Goal: Task Accomplishment & Management: Complete application form

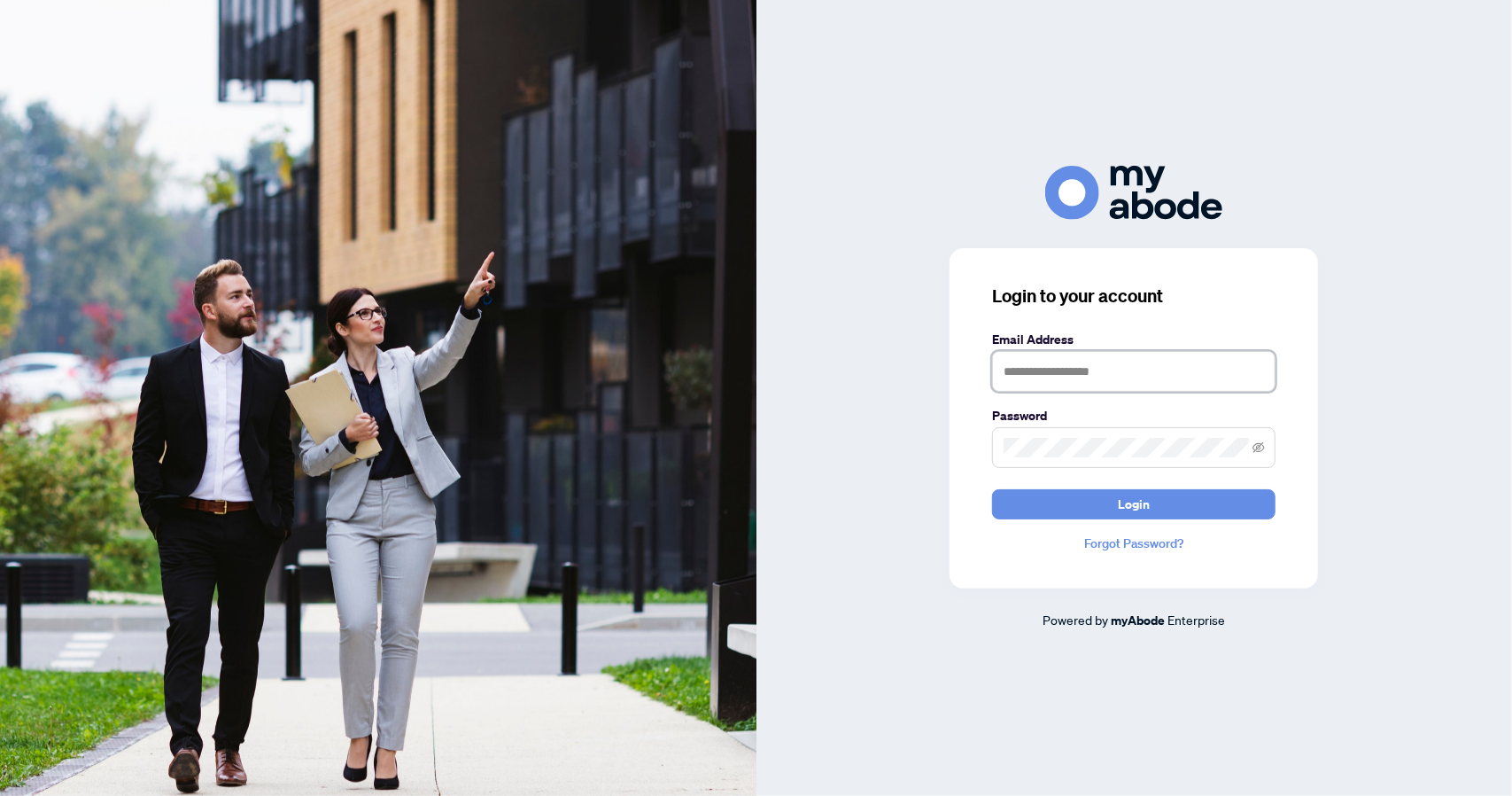
click at [1074, 360] on input "text" at bounding box center [1134, 371] width 284 height 40
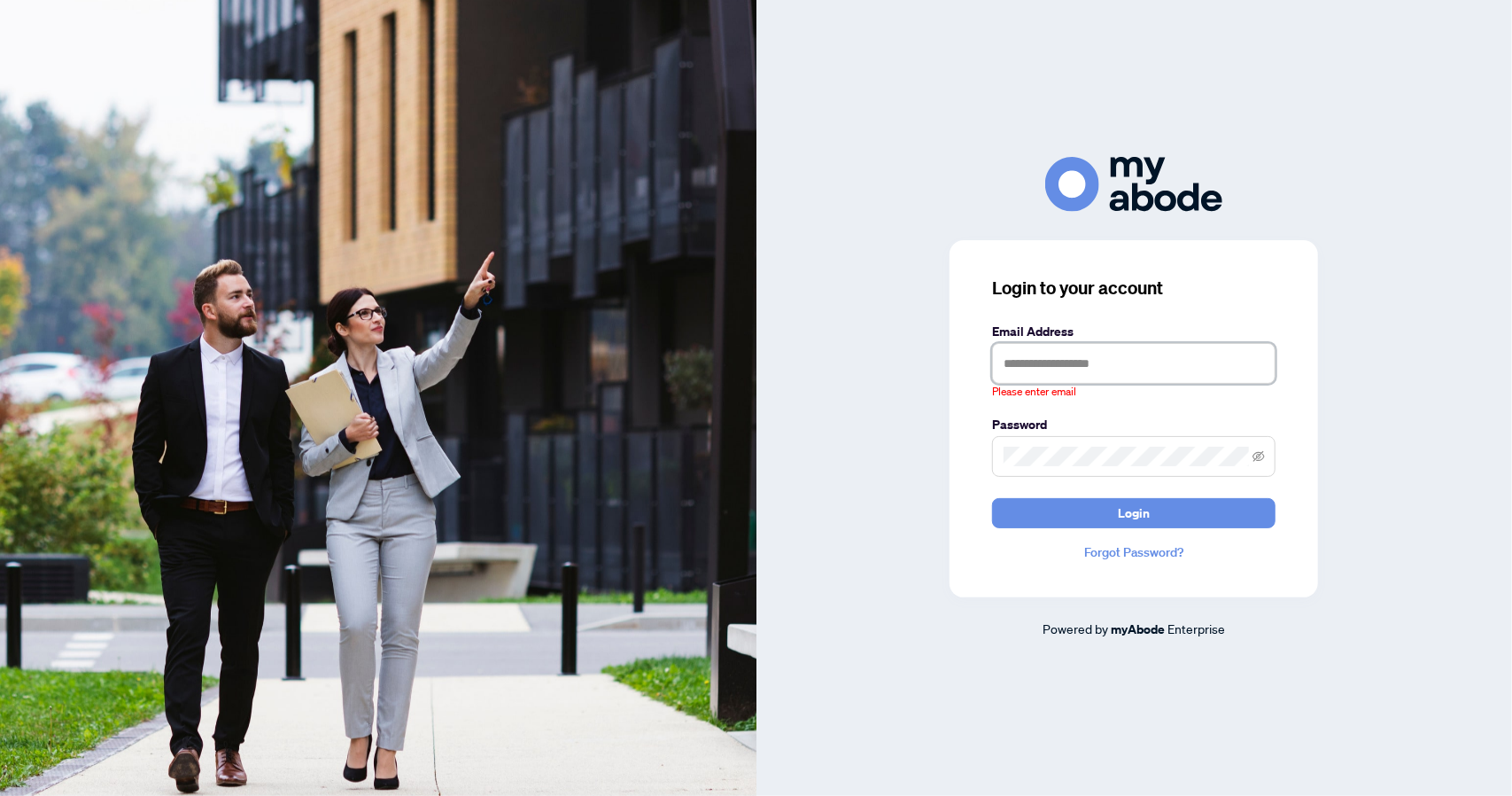
type input "**********"
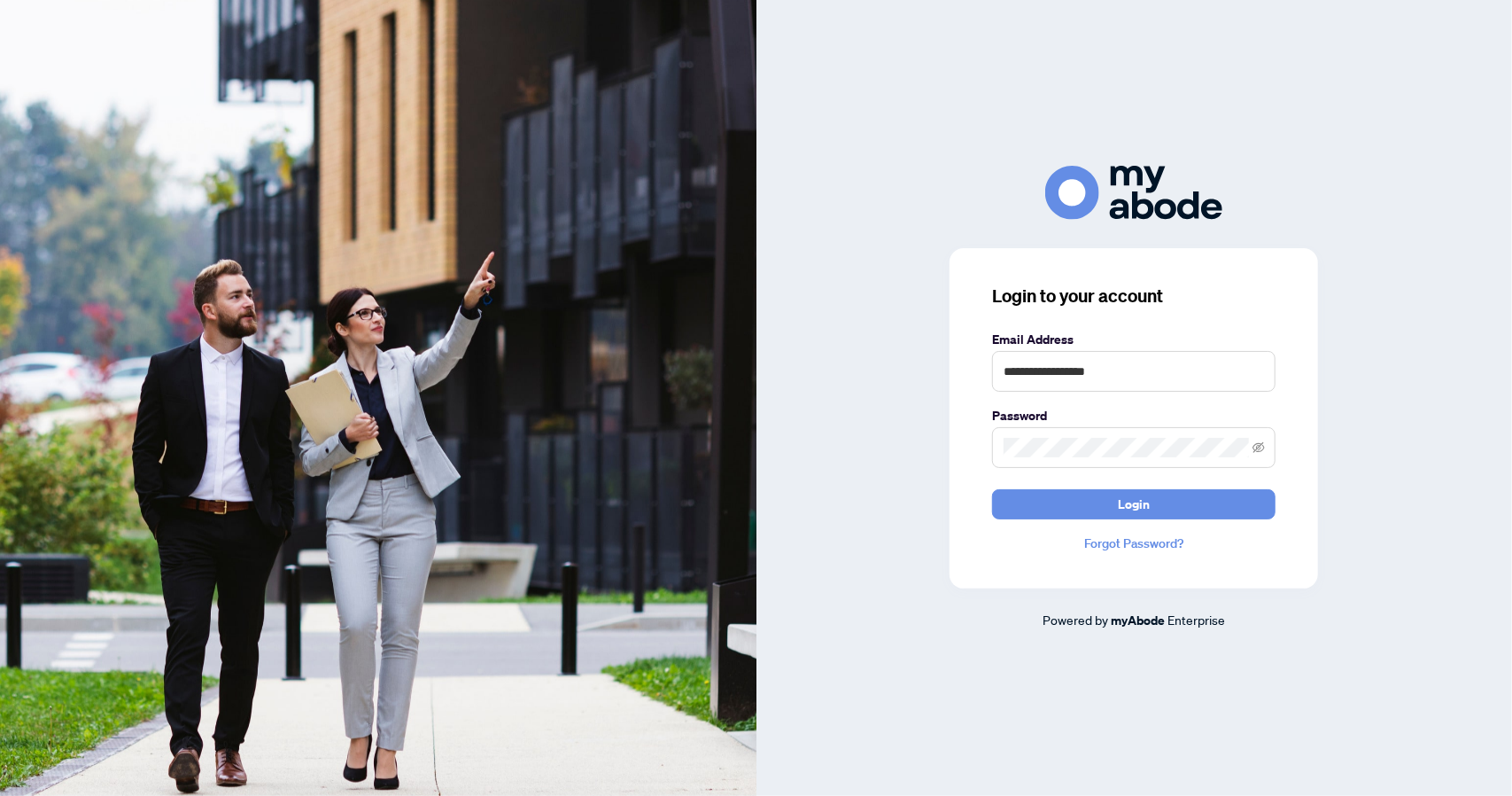
click at [992, 489] on button "Login" at bounding box center [1134, 504] width 284 height 31
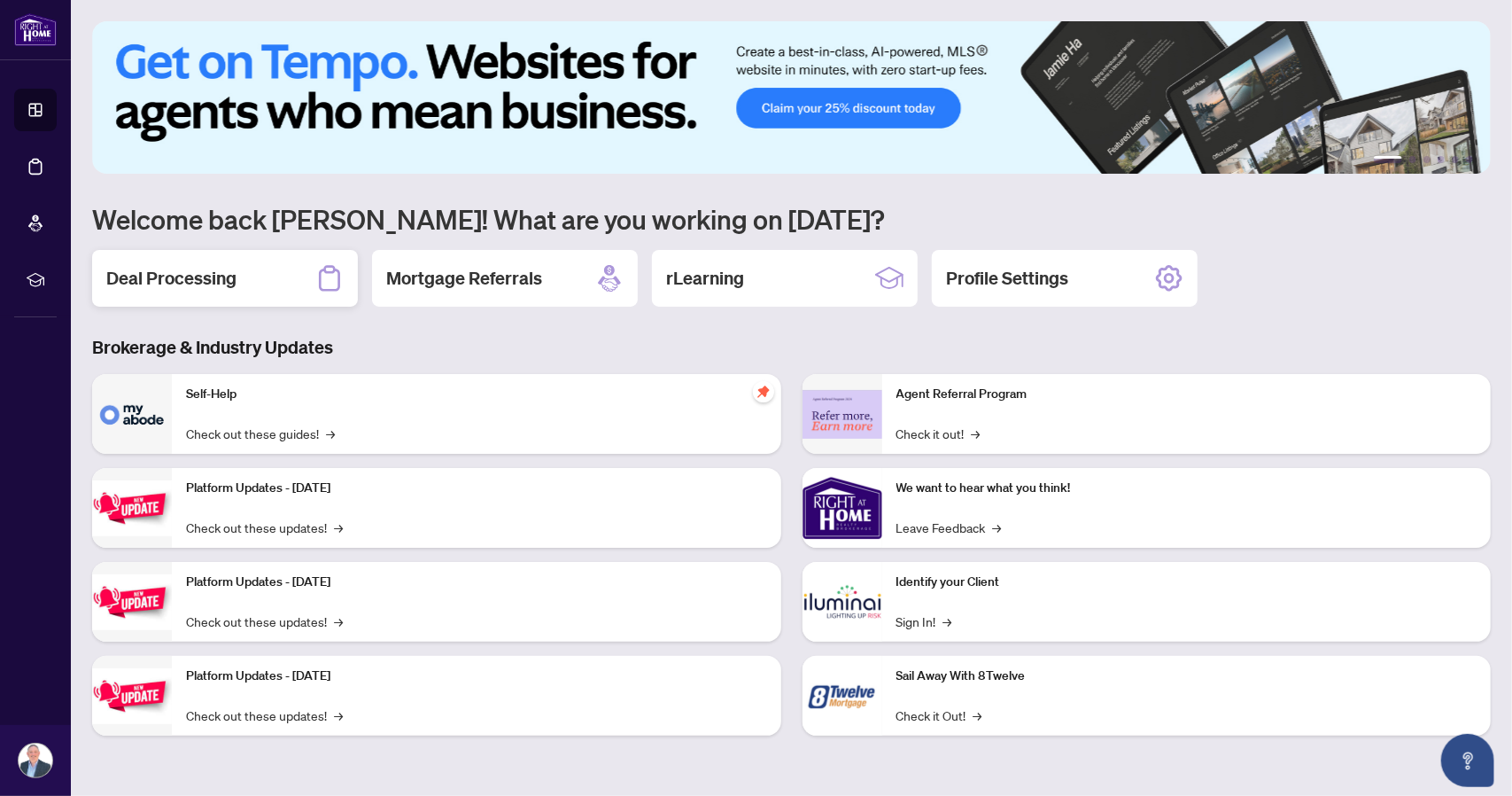
click at [267, 277] on div "Deal Processing" at bounding box center [225, 277] width 266 height 57
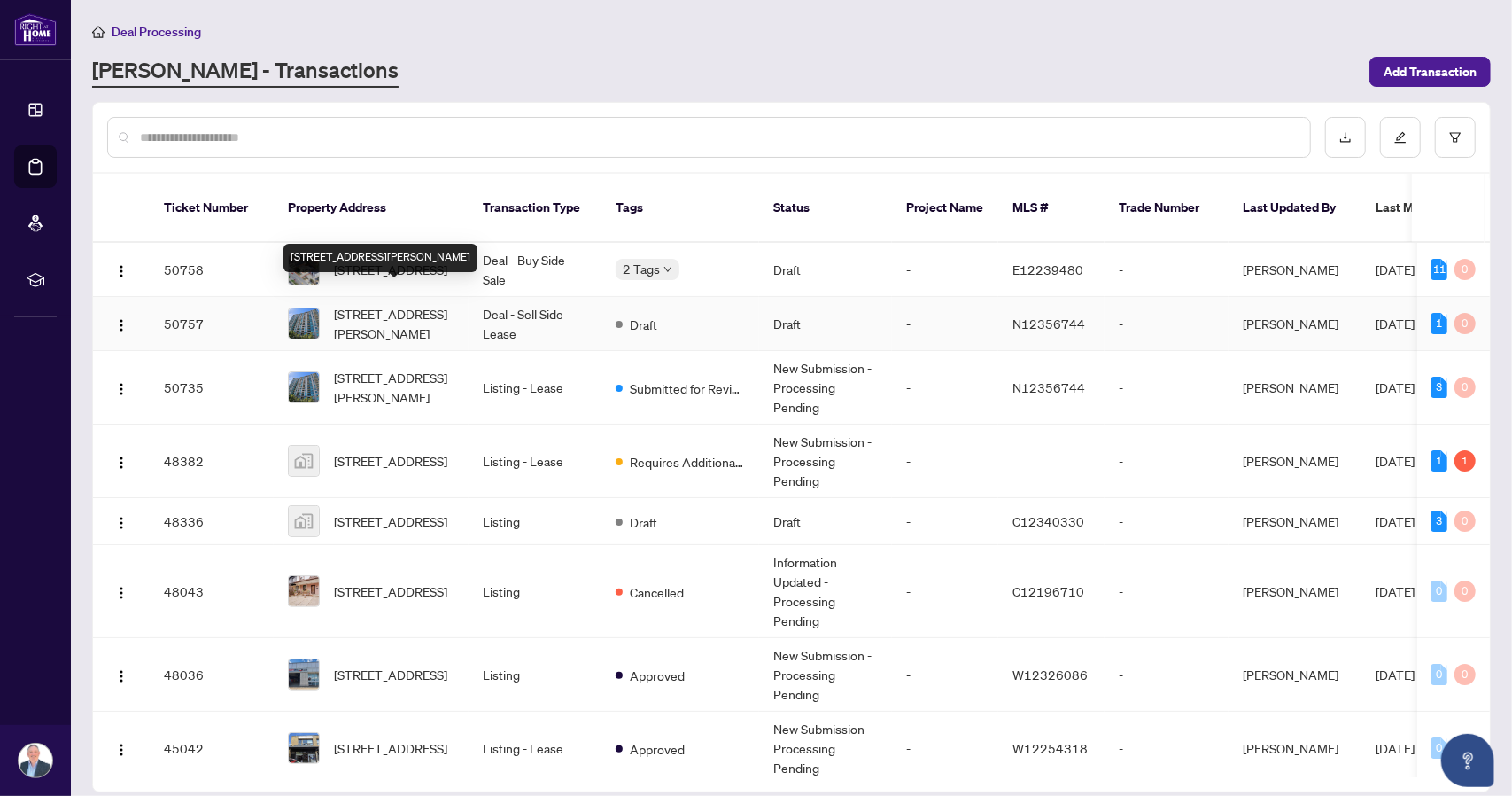
click at [422, 307] on span "[STREET_ADDRESS][PERSON_NAME]" at bounding box center [394, 323] width 120 height 39
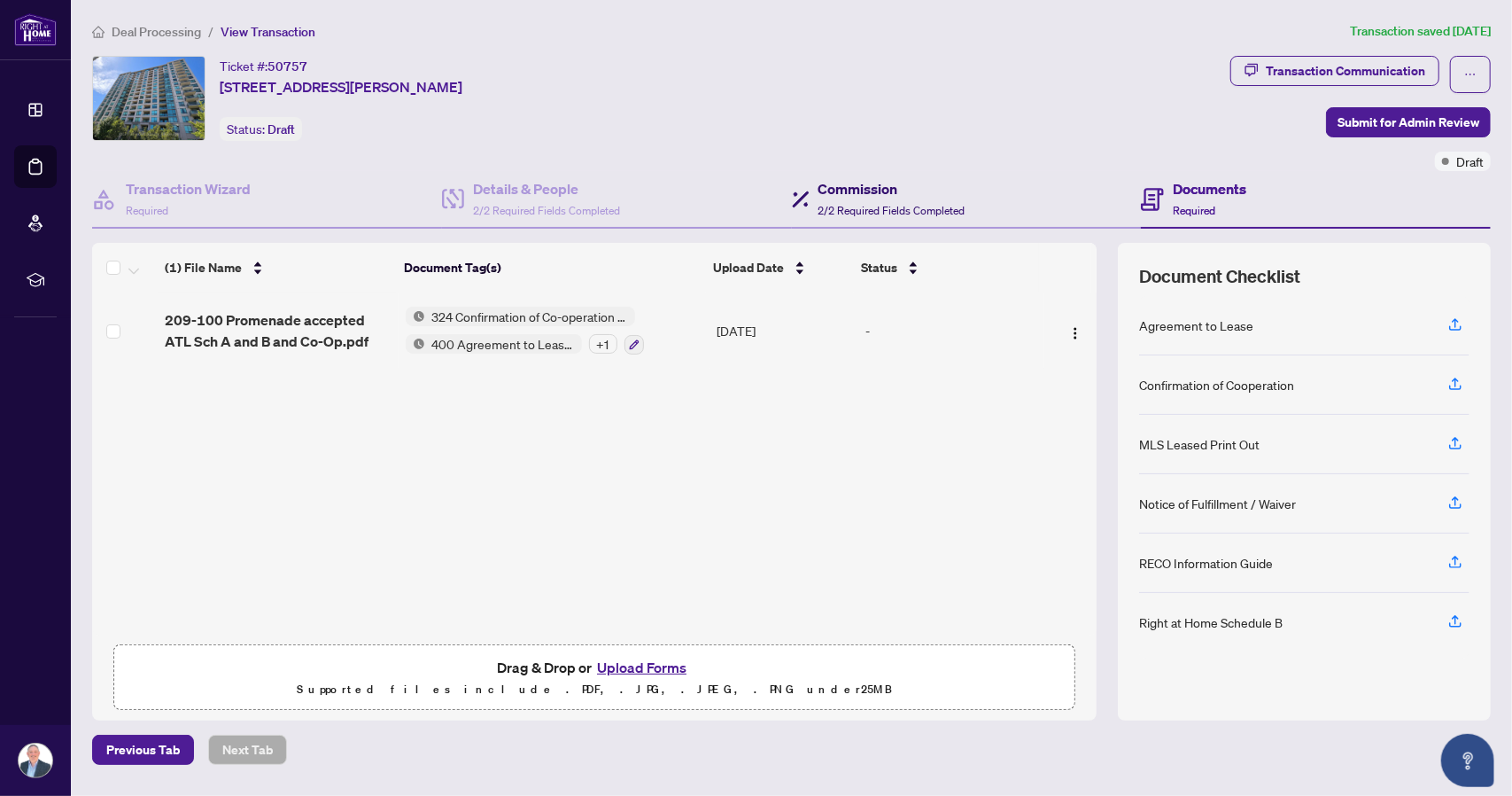
click at [845, 204] on span "2/2 Required Fields Completed" at bounding box center [892, 210] width 147 height 13
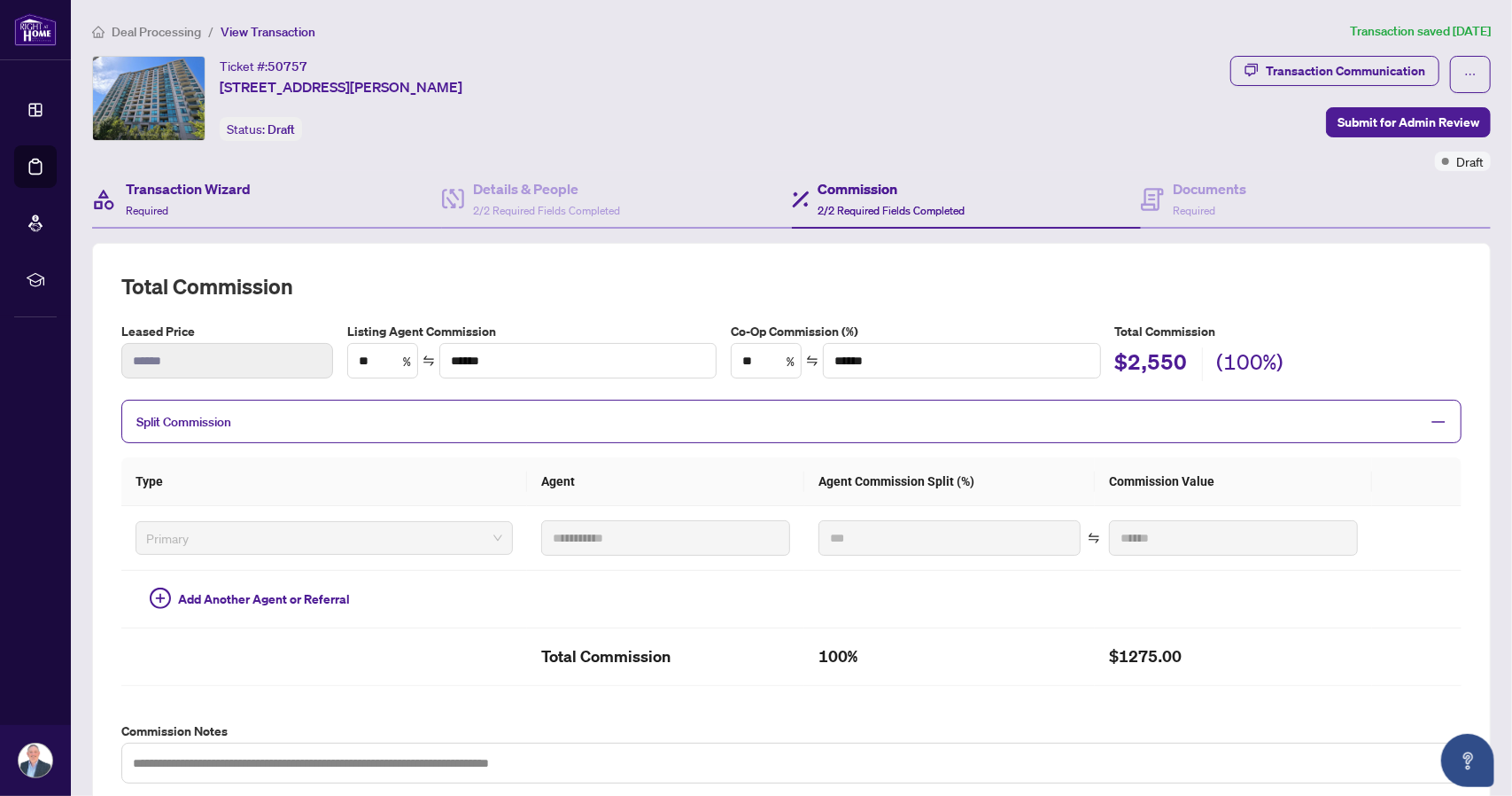
click at [255, 200] on div "Transaction Wizard Required" at bounding box center [267, 200] width 350 height 57
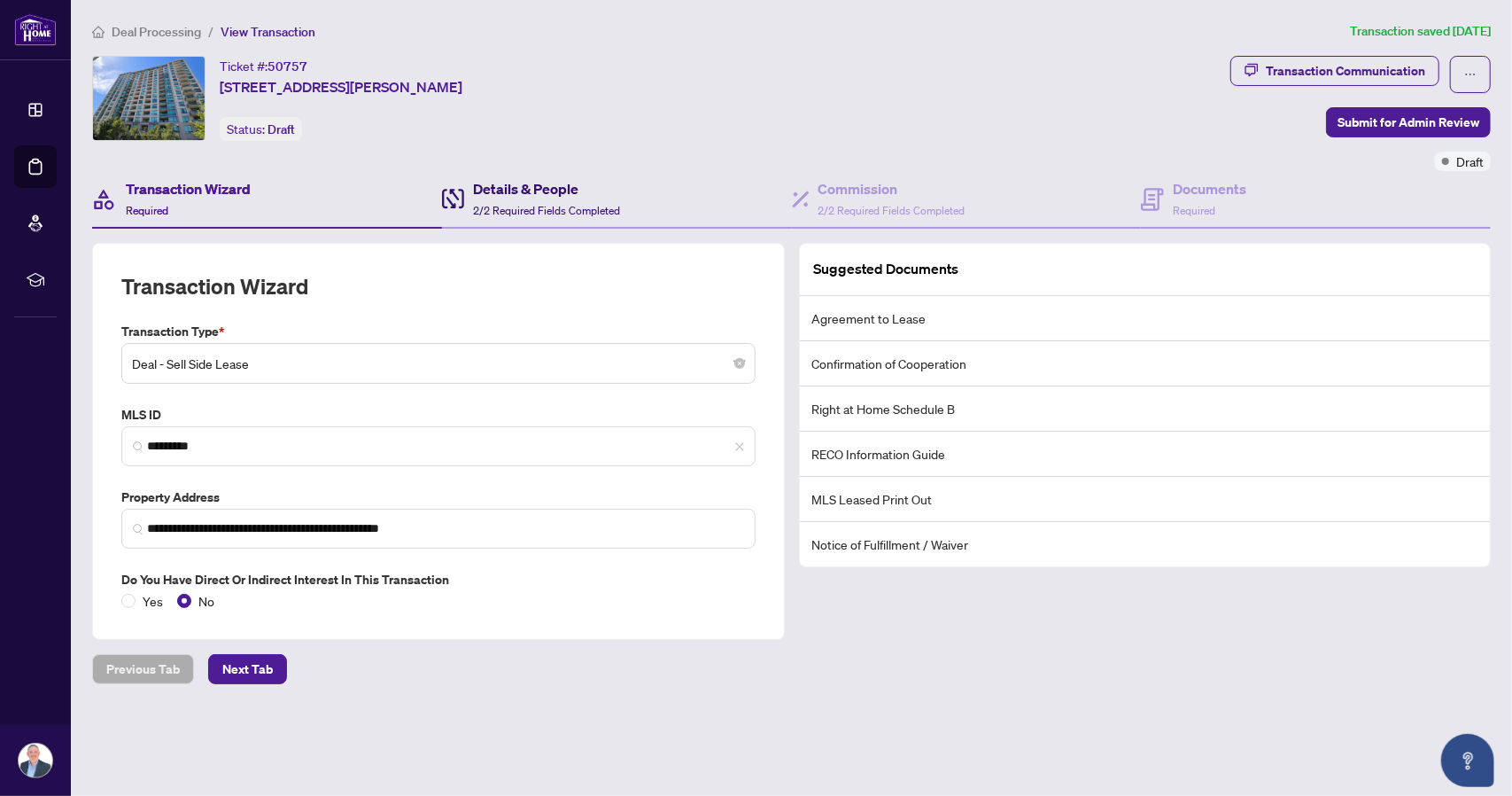
click at [516, 206] on span "2/2 Required Fields Completed" at bounding box center [546, 210] width 147 height 13
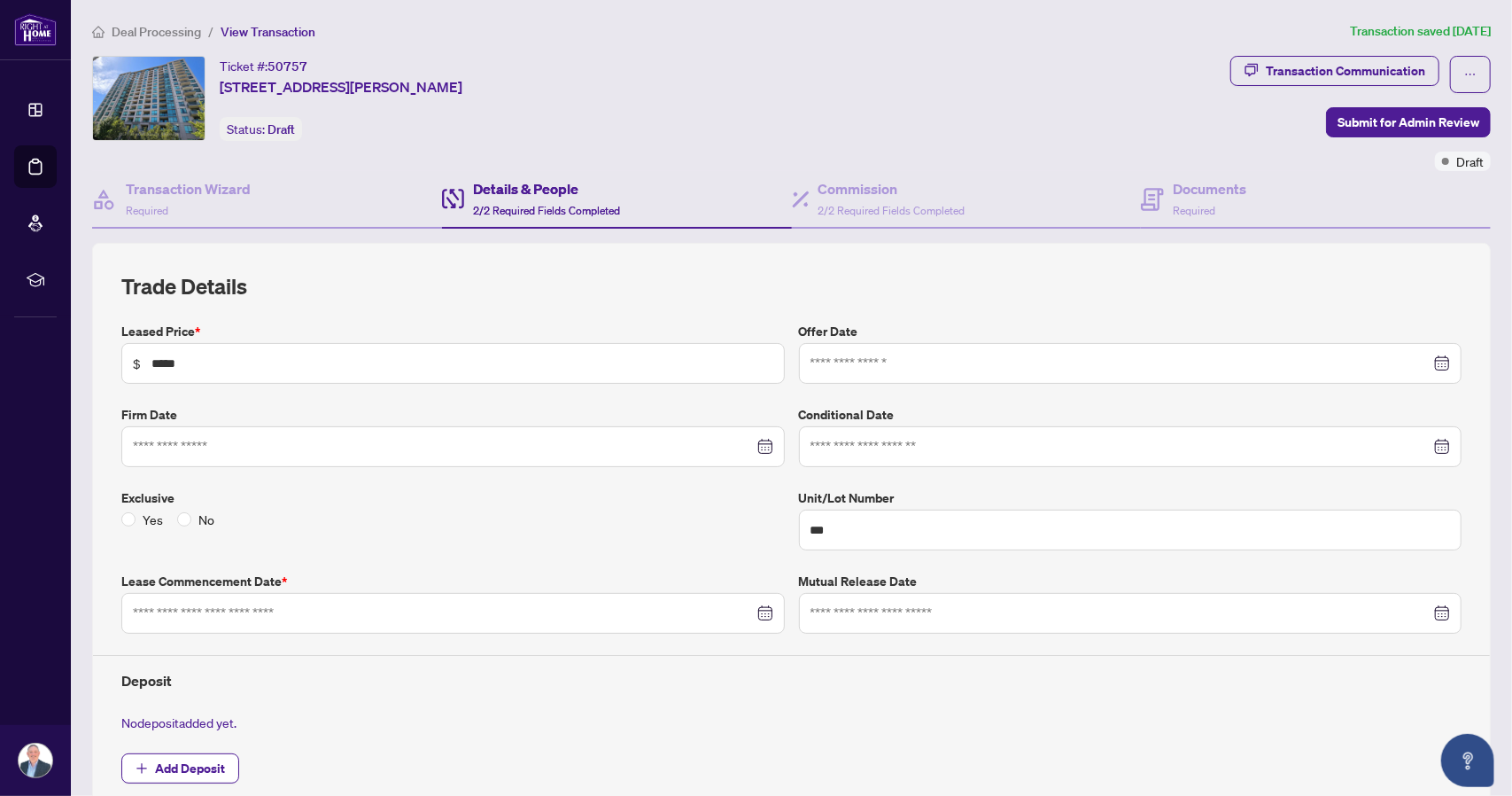
type input "**********"
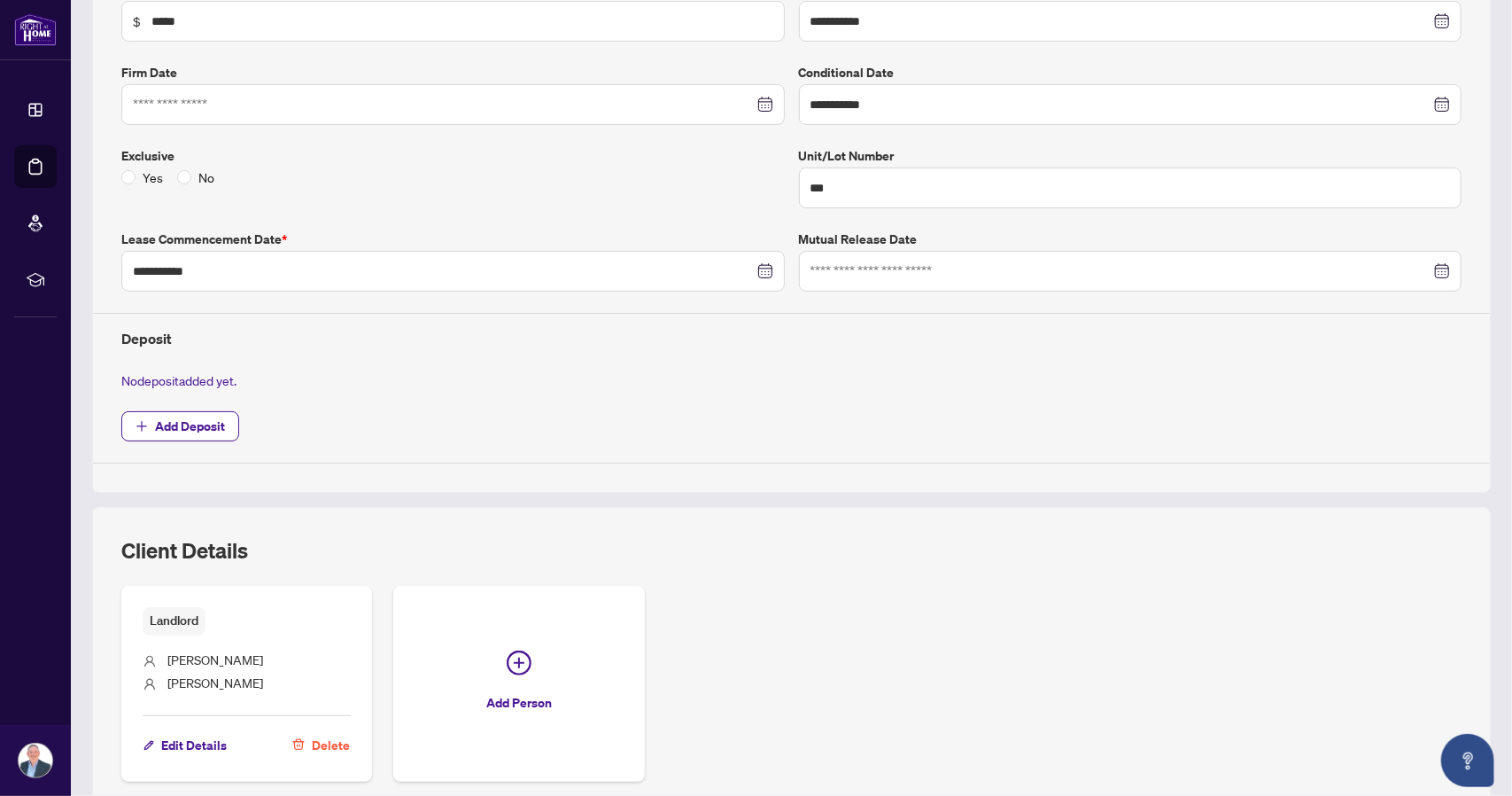
scroll to position [344, 0]
click at [209, 416] on span "Add Deposit" at bounding box center [190, 424] width 70 height 29
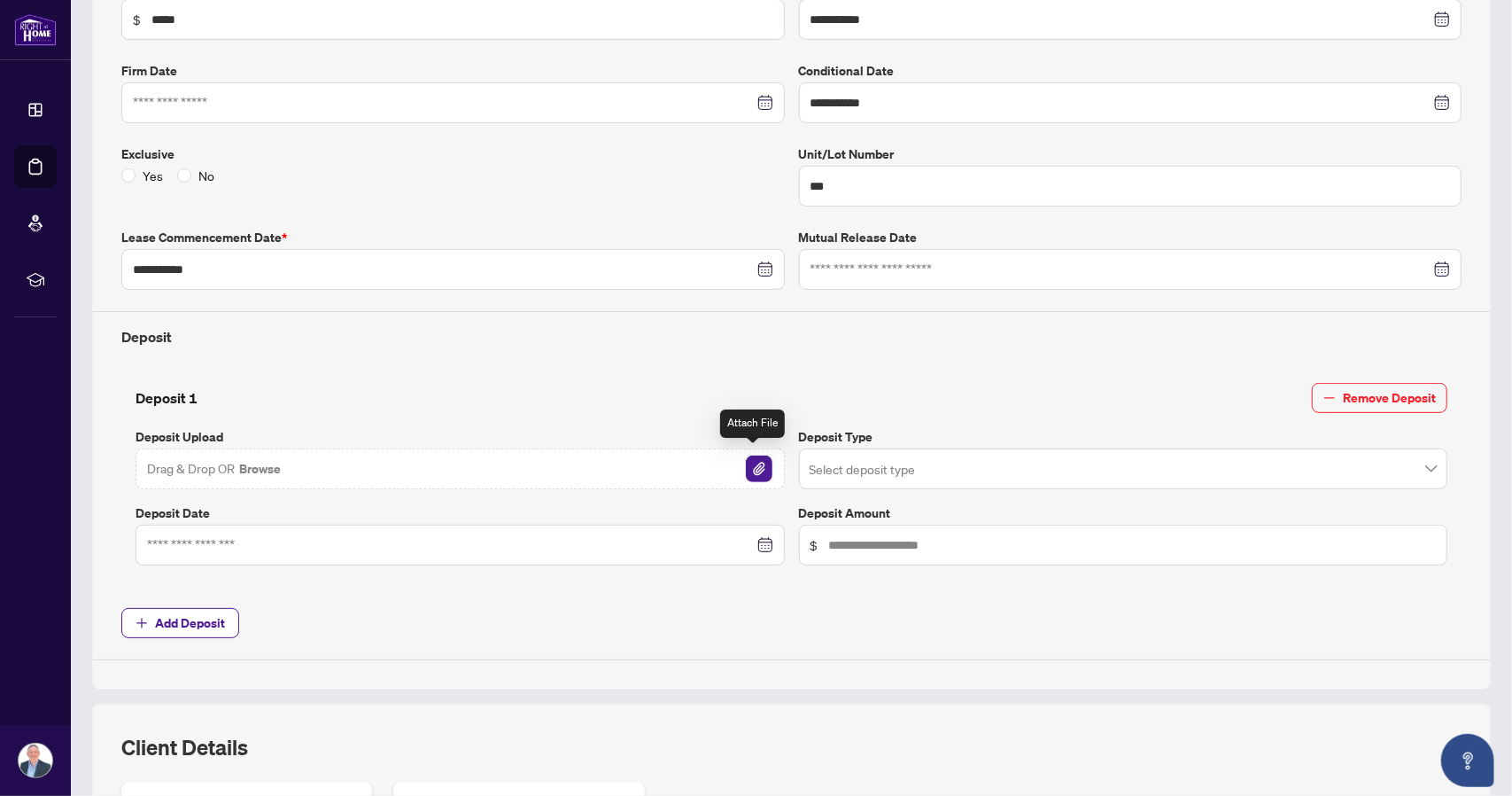
click at [756, 462] on img "button" at bounding box center [759, 468] width 27 height 27
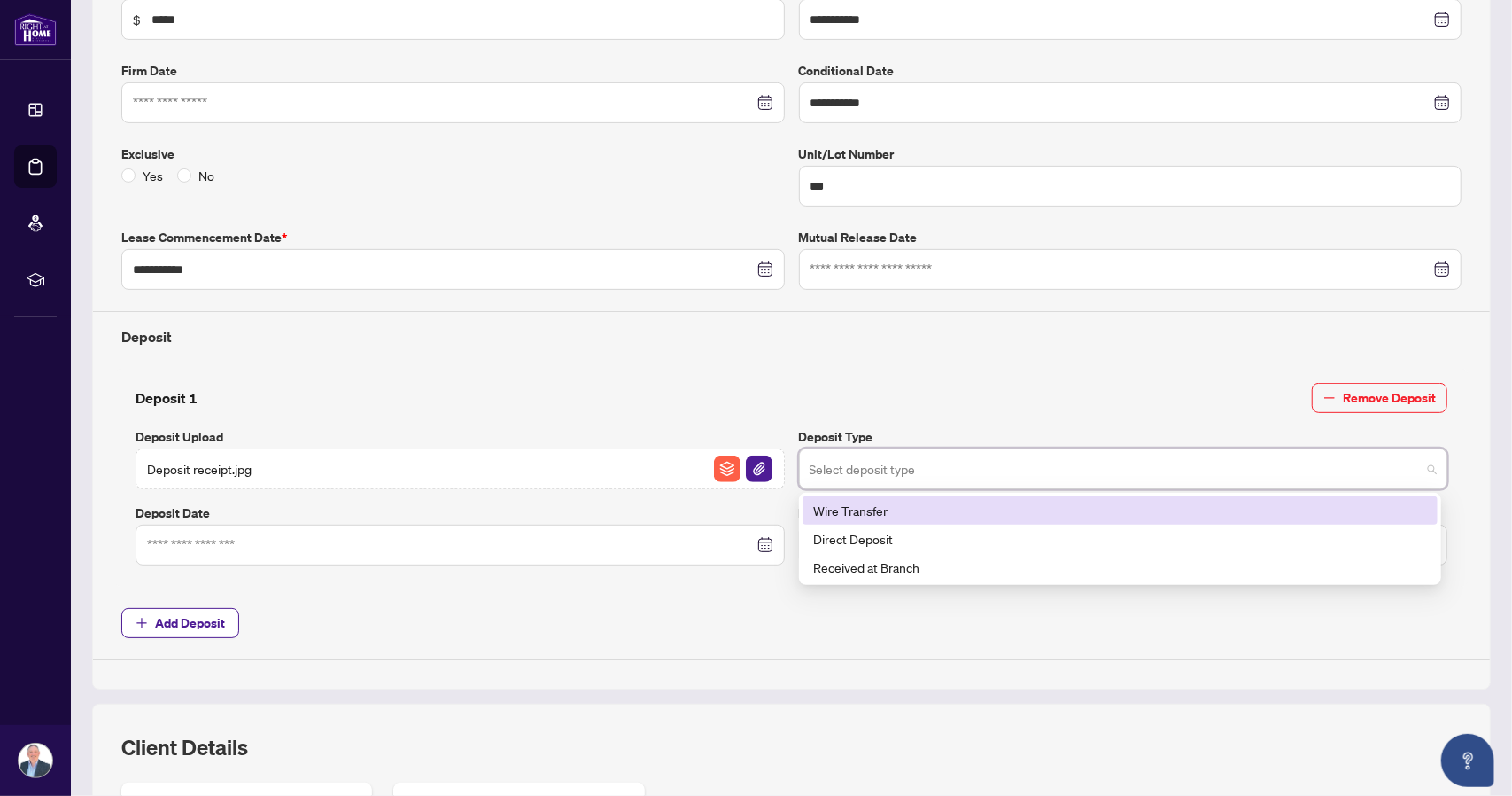
click at [1000, 453] on input "search" at bounding box center [1115, 470] width 612 height 39
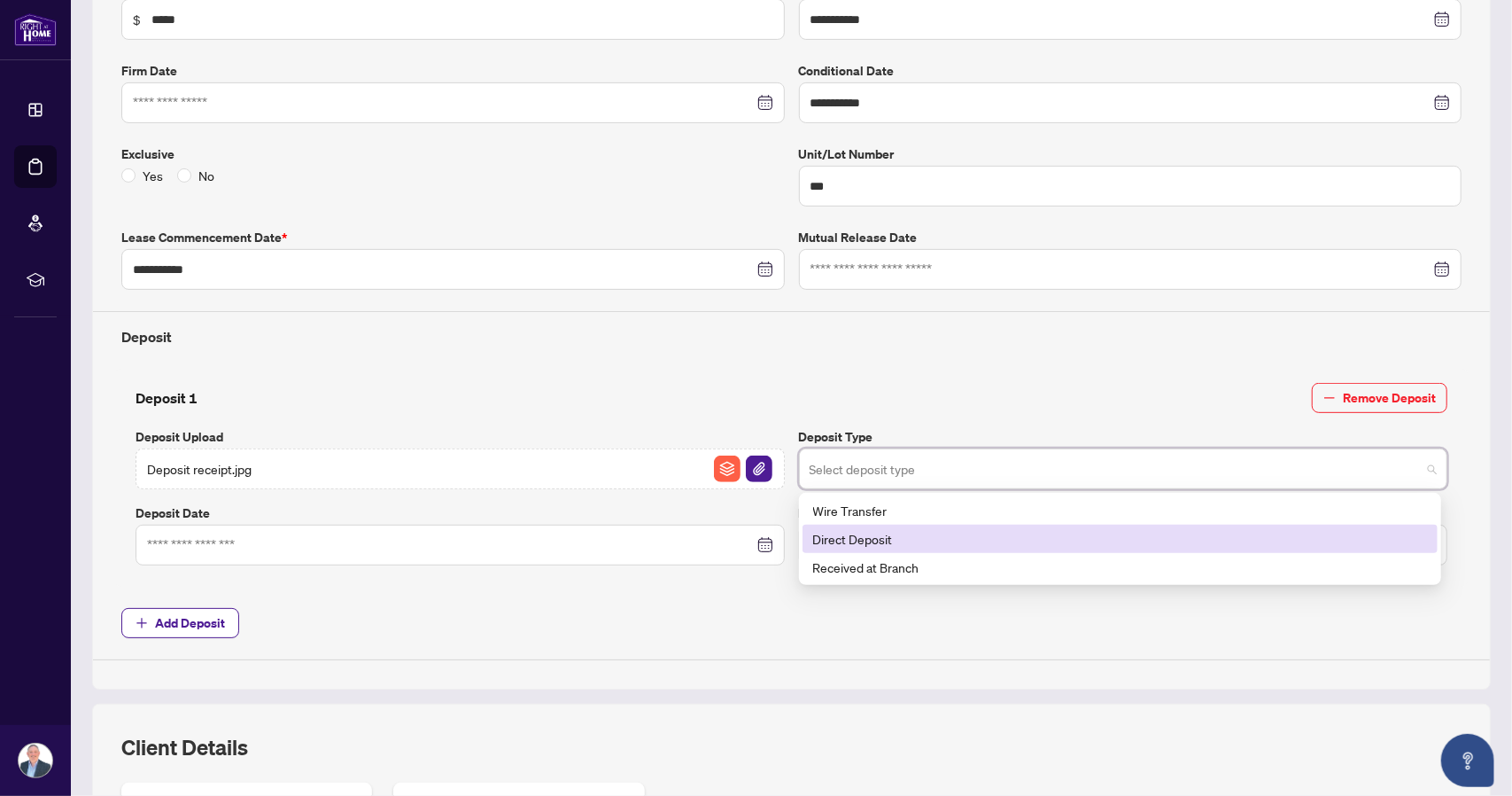
click at [960, 536] on div "Direct Deposit" at bounding box center [1120, 538] width 614 height 20
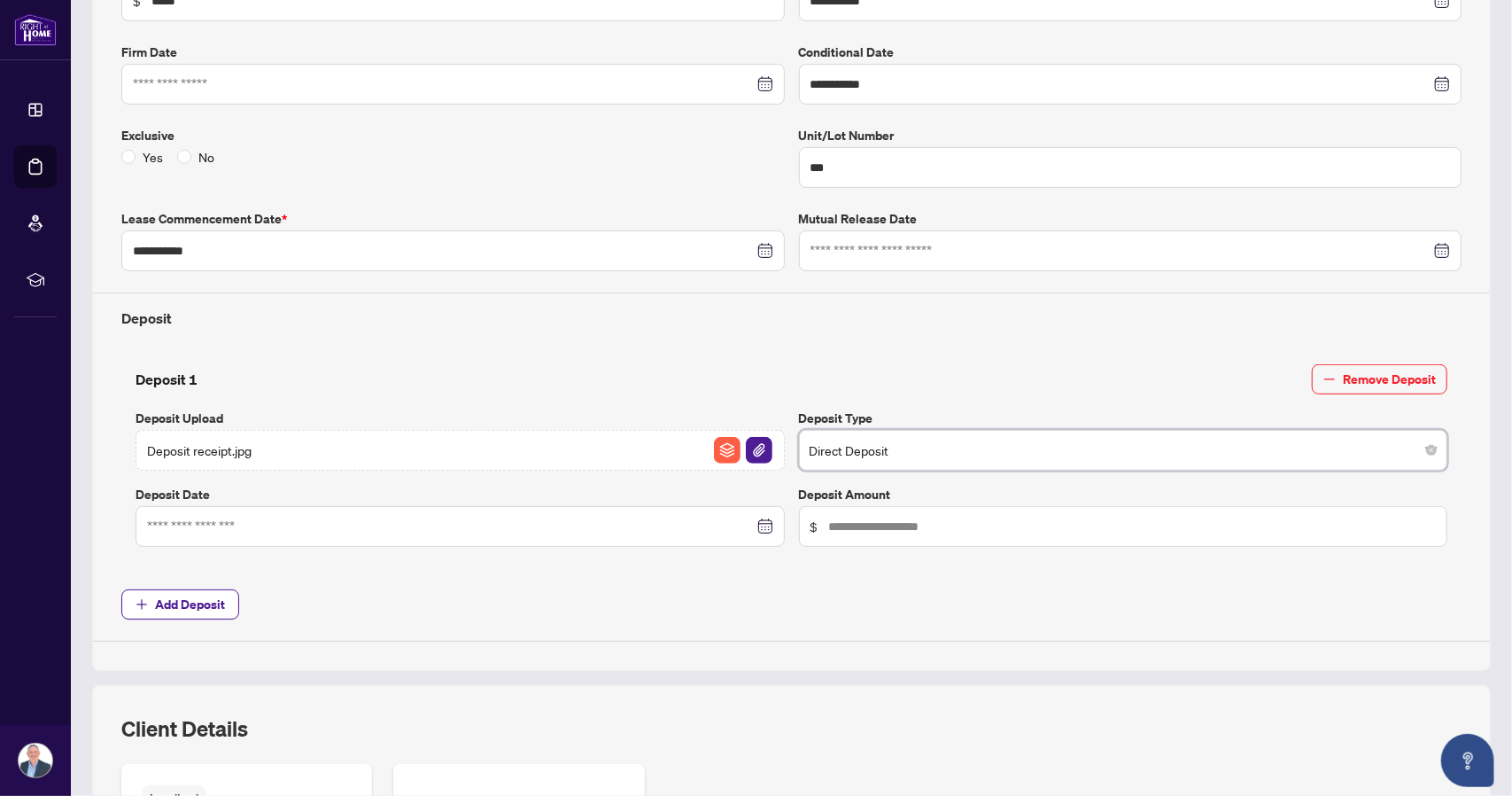
scroll to position [367, 0]
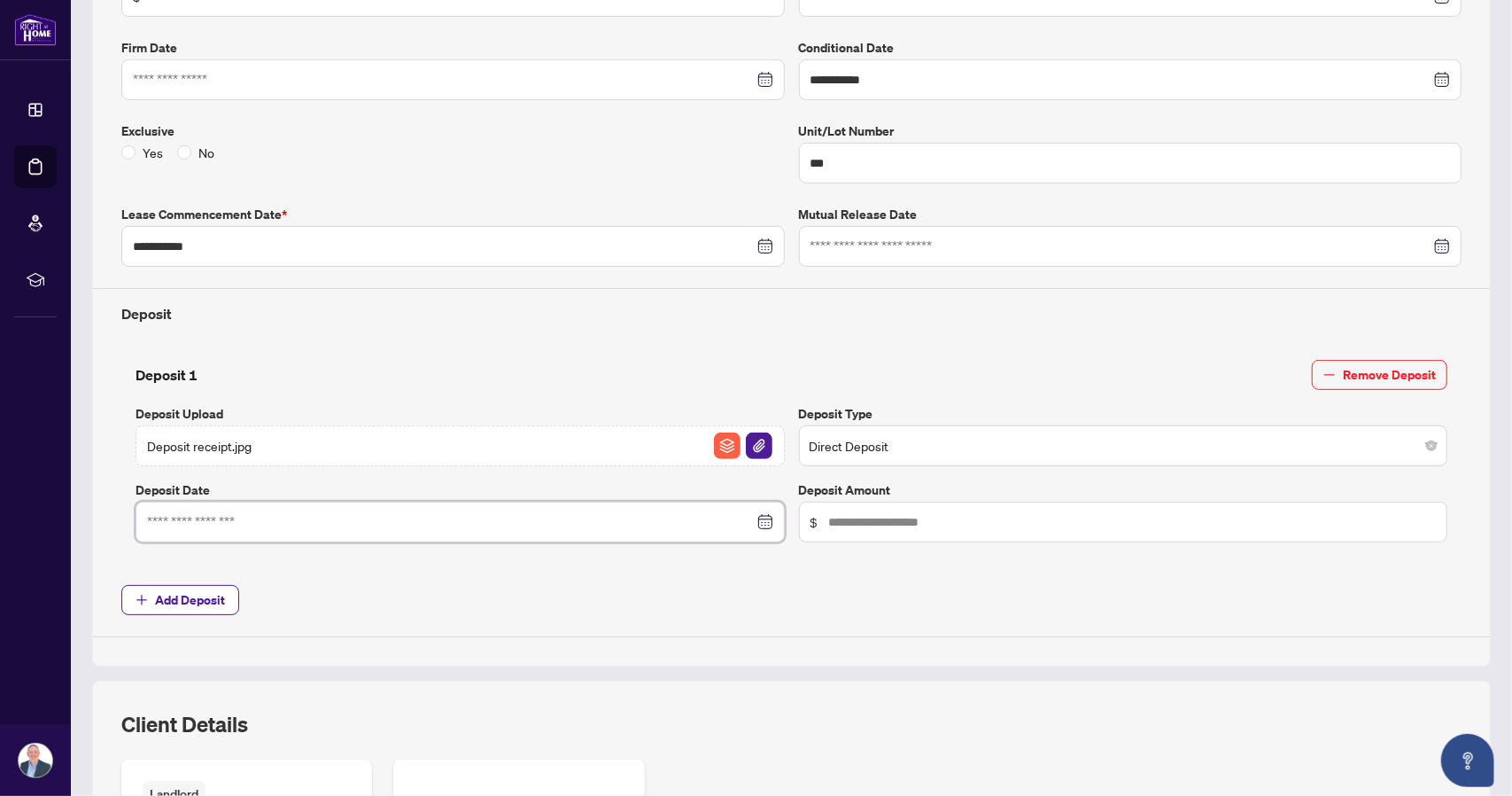
click at [628, 516] on input at bounding box center [450, 522] width 607 height 20
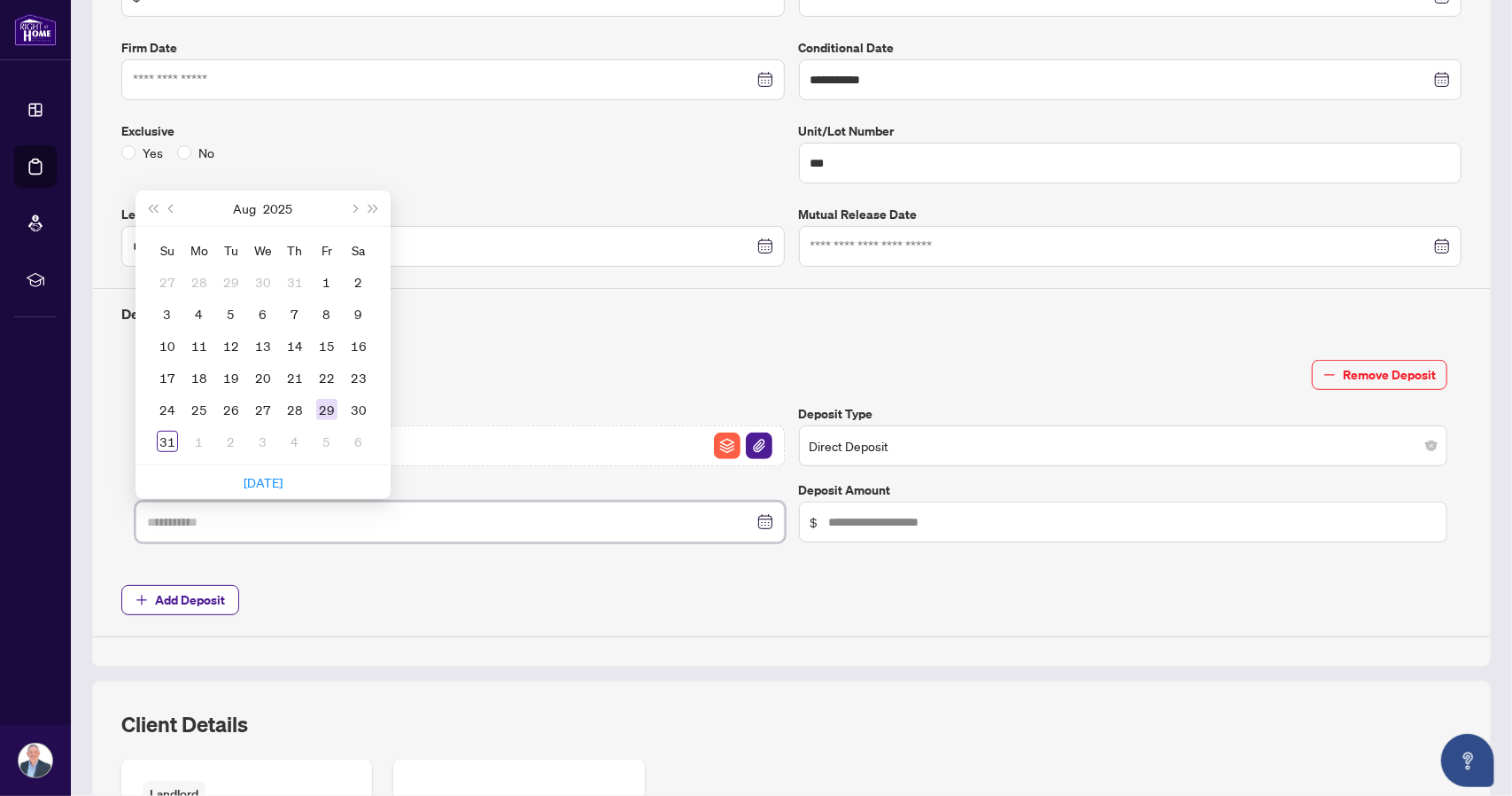
type input "**********"
click at [326, 400] on div "29" at bounding box center [327, 409] width 22 height 22
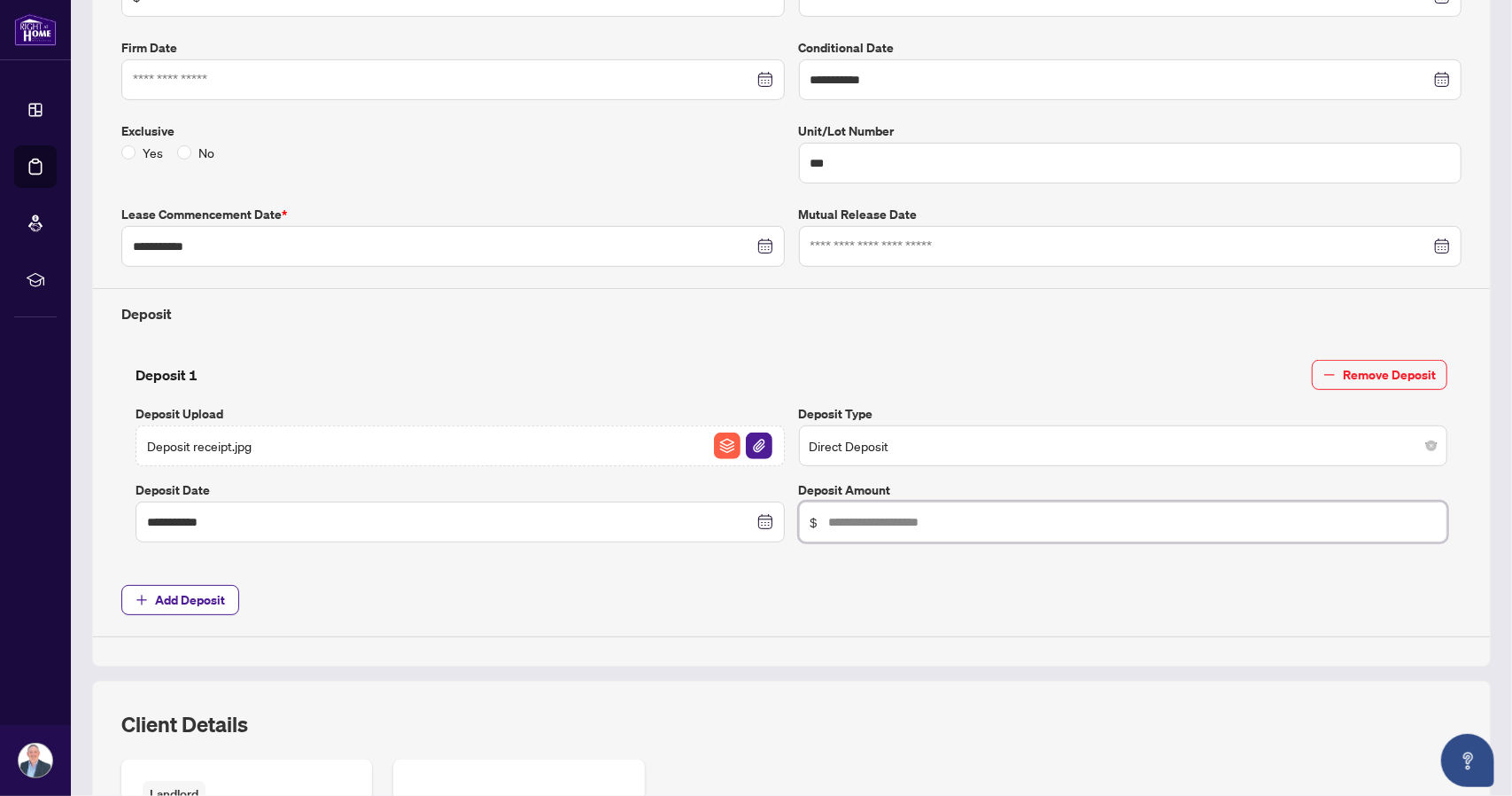
click at [946, 512] on input "text" at bounding box center [1132, 522] width 607 height 20
type input "********"
click at [867, 563] on div "**********" at bounding box center [791, 296] width 1354 height 682
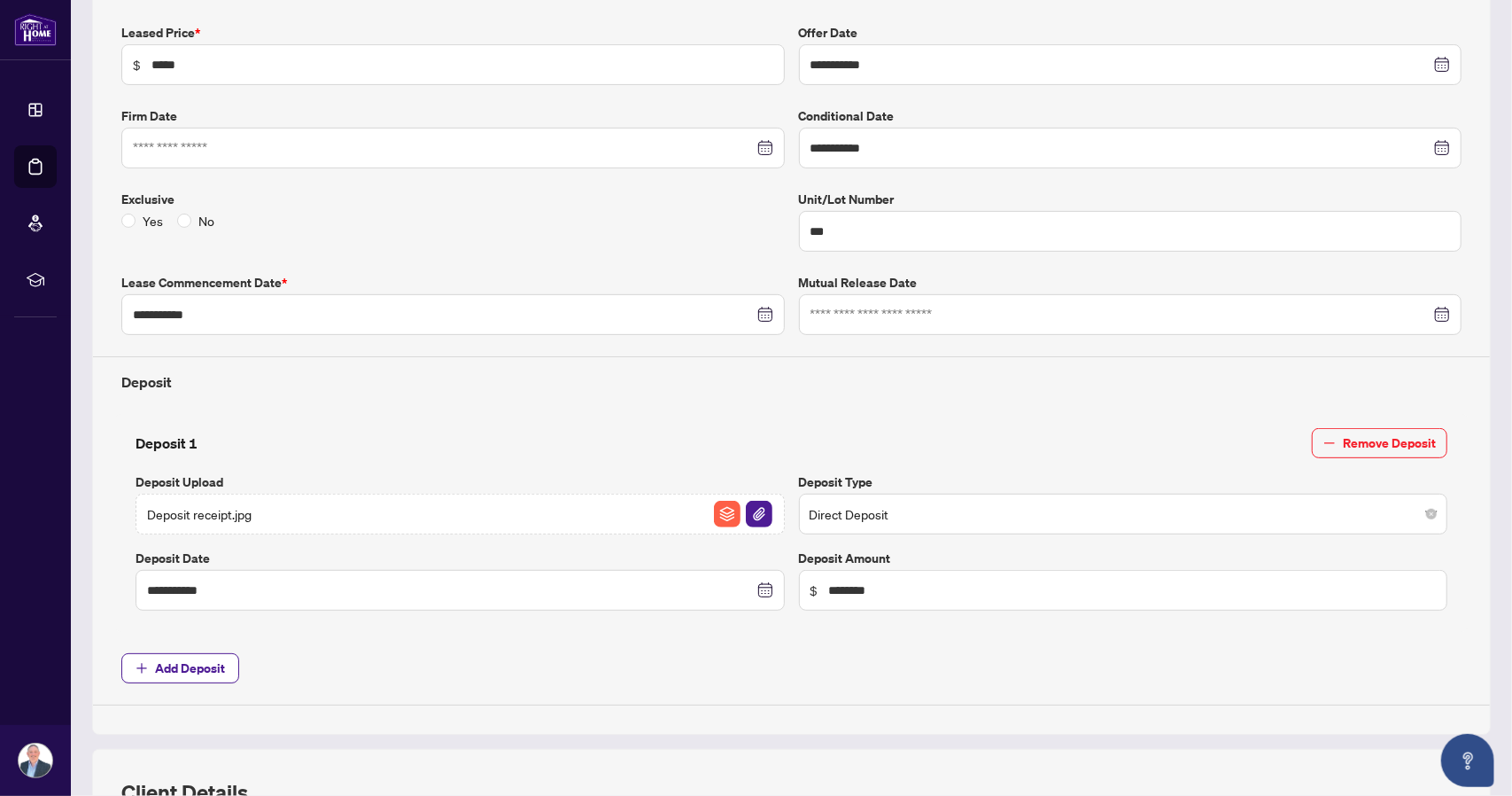
scroll to position [0, 0]
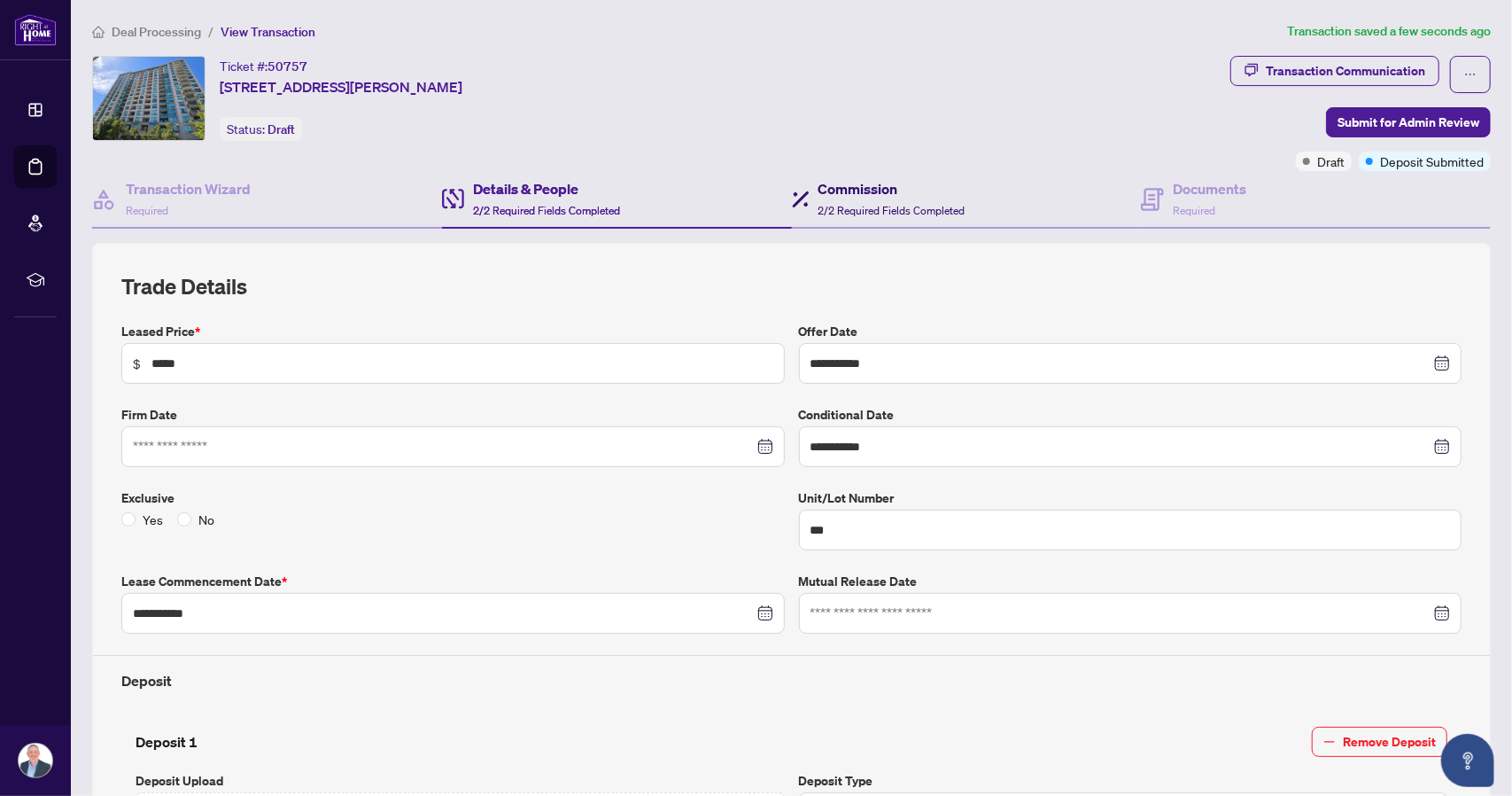
click at [877, 187] on h4 "Commission" at bounding box center [892, 188] width 147 height 22
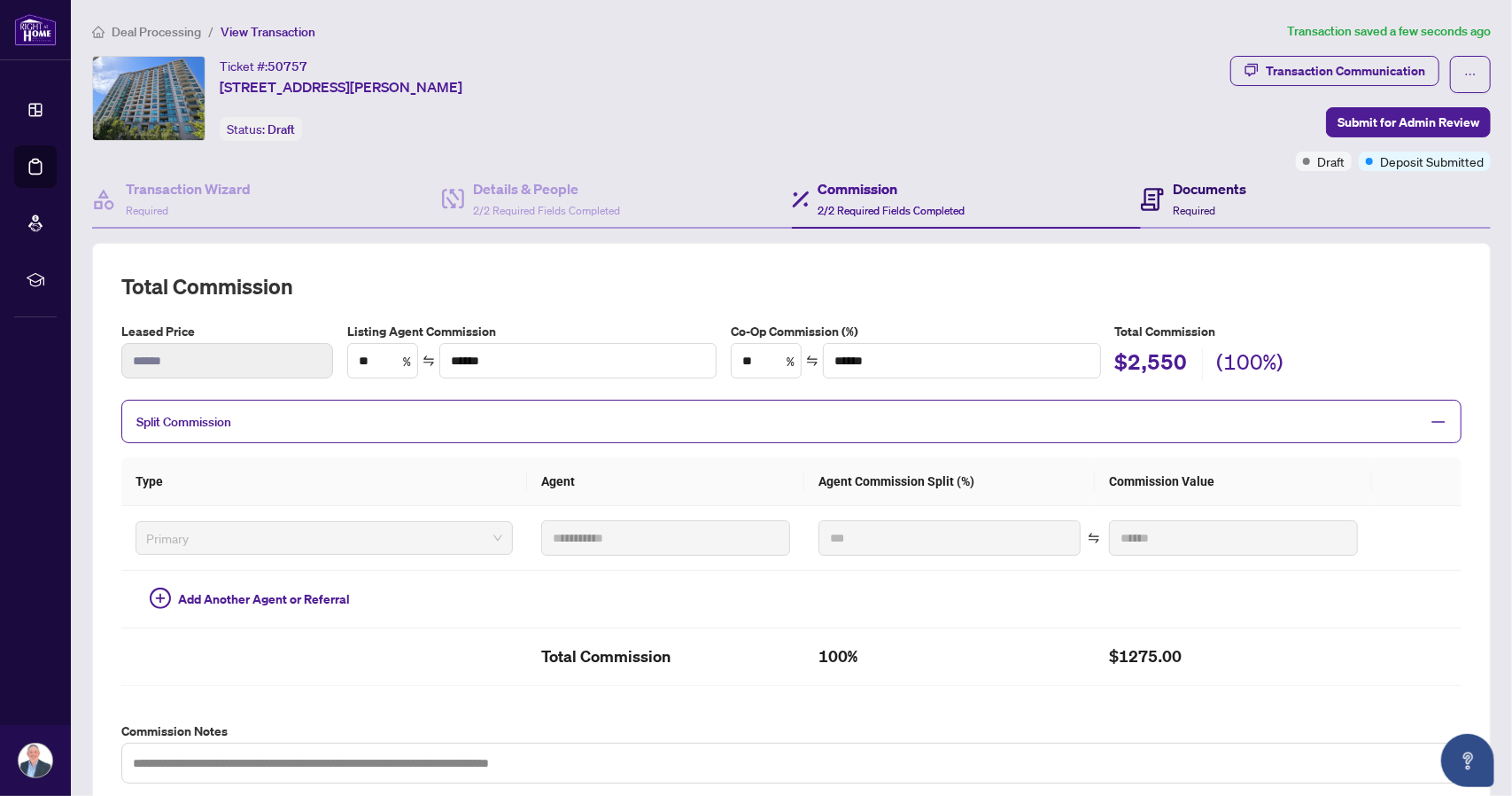
click at [1196, 210] on span "Required" at bounding box center [1193, 210] width 42 height 13
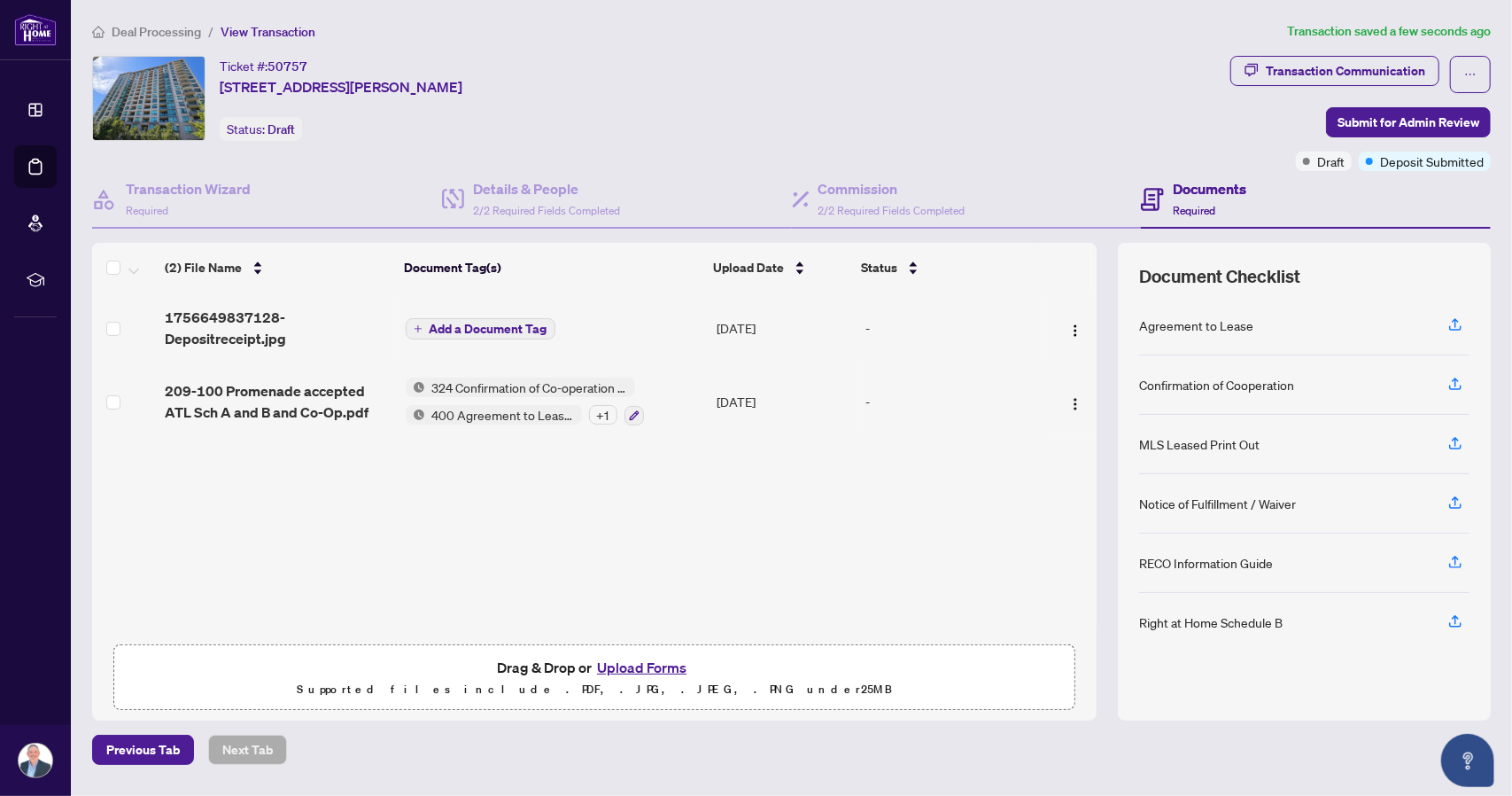
click at [489, 322] on span "Add a Document Tag" at bounding box center [488, 328] width 118 height 13
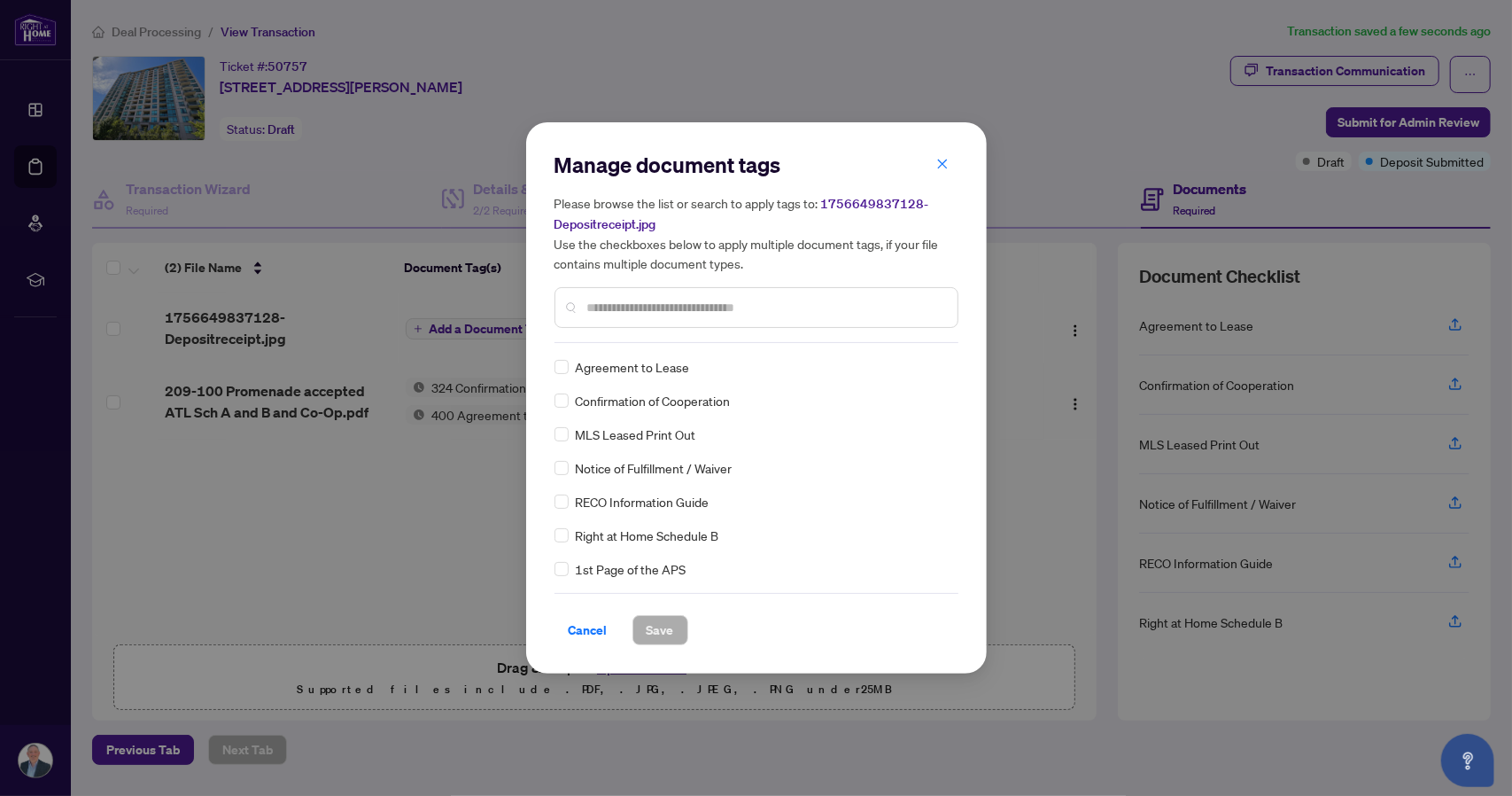
click at [689, 308] on input "text" at bounding box center [765, 308] width 356 height 20
type input "*****"
click at [652, 632] on span "Save" at bounding box center [660, 630] width 28 height 29
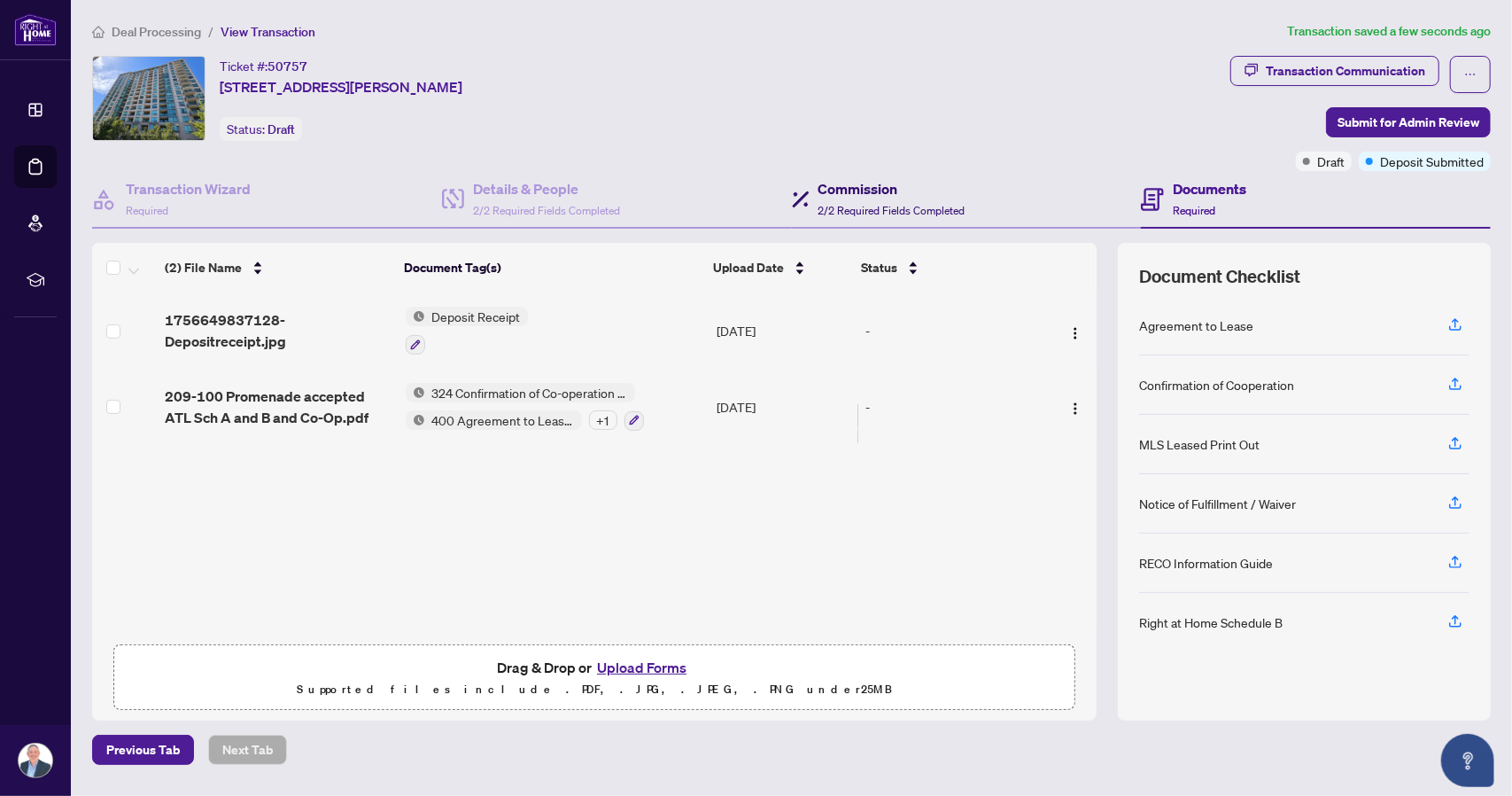
click at [884, 205] on span "2/2 Required Fields Completed" at bounding box center [892, 210] width 147 height 13
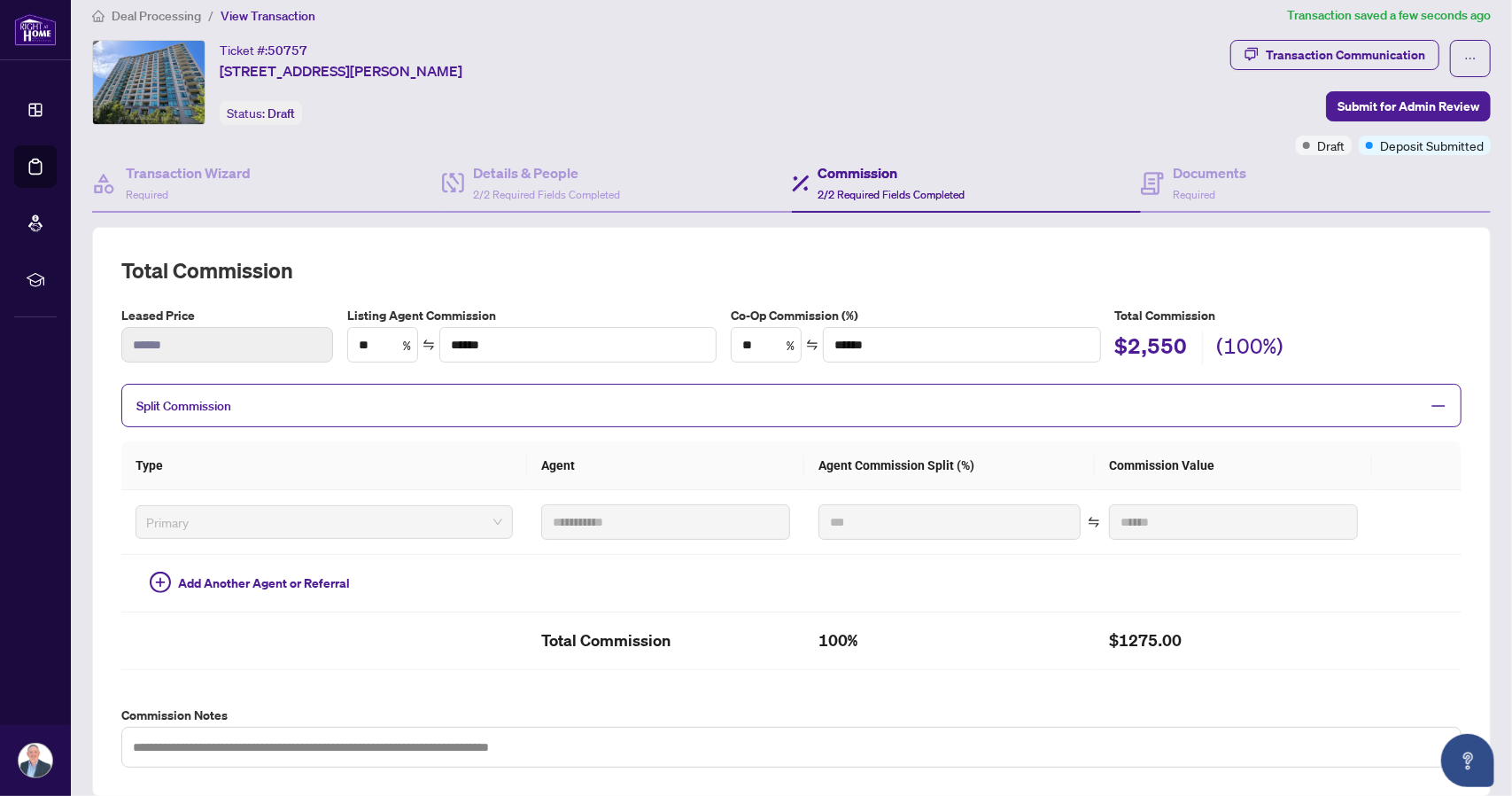
scroll to position [12, 0]
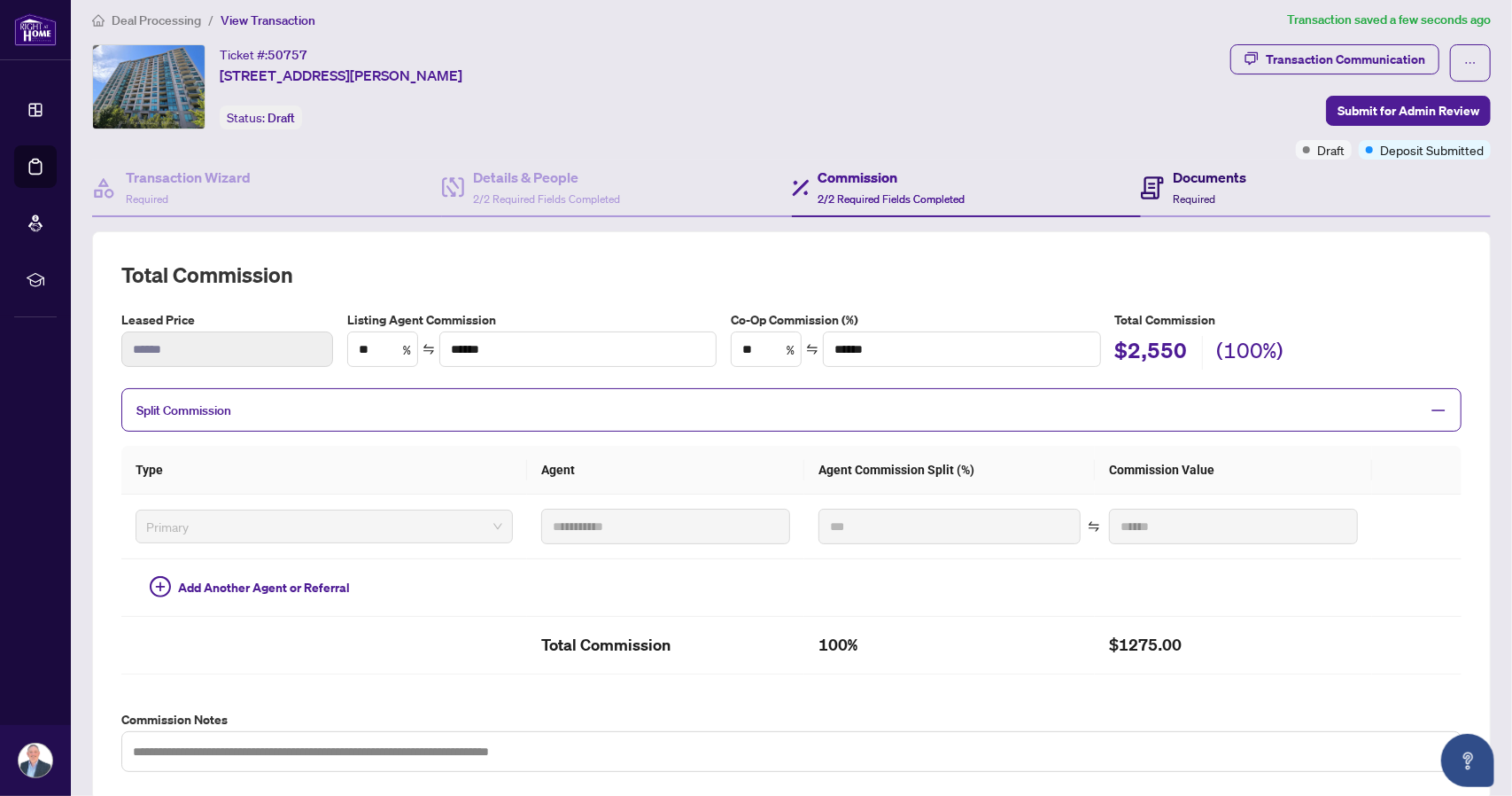
click at [1202, 179] on h4 "Documents" at bounding box center [1210, 178] width 74 height 22
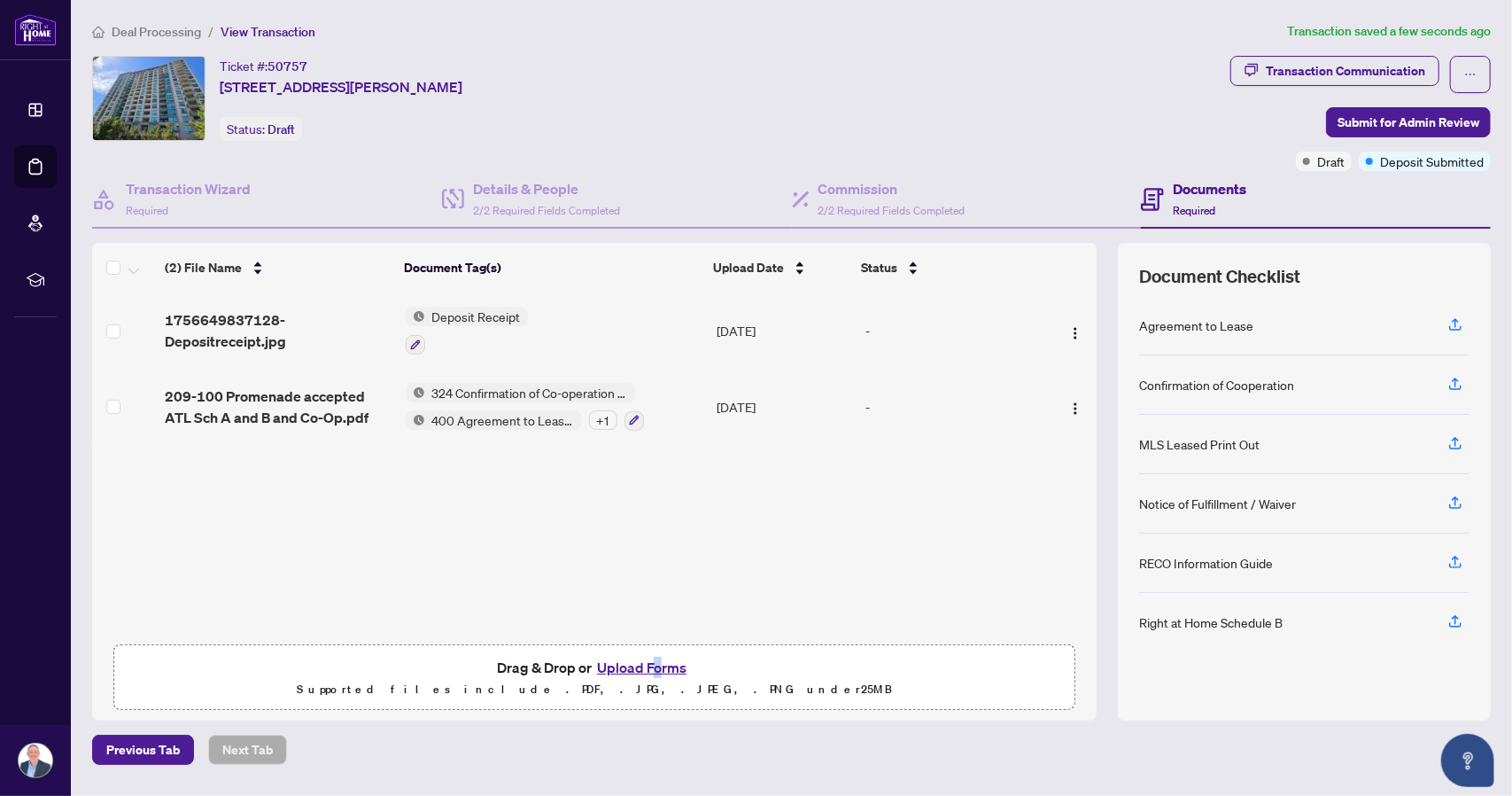
drag, startPoint x: 652, startPoint y: 675, endPoint x: 659, endPoint y: 666, distance: 11.4
click at [659, 666] on div "Drag & Drop or Upload Forms Supported files include .PDF, .JPG, .JPEG, .PNG und…" at bounding box center [594, 678] width 939 height 44
click at [659, 666] on button "Upload Forms" at bounding box center [642, 668] width 101 height 23
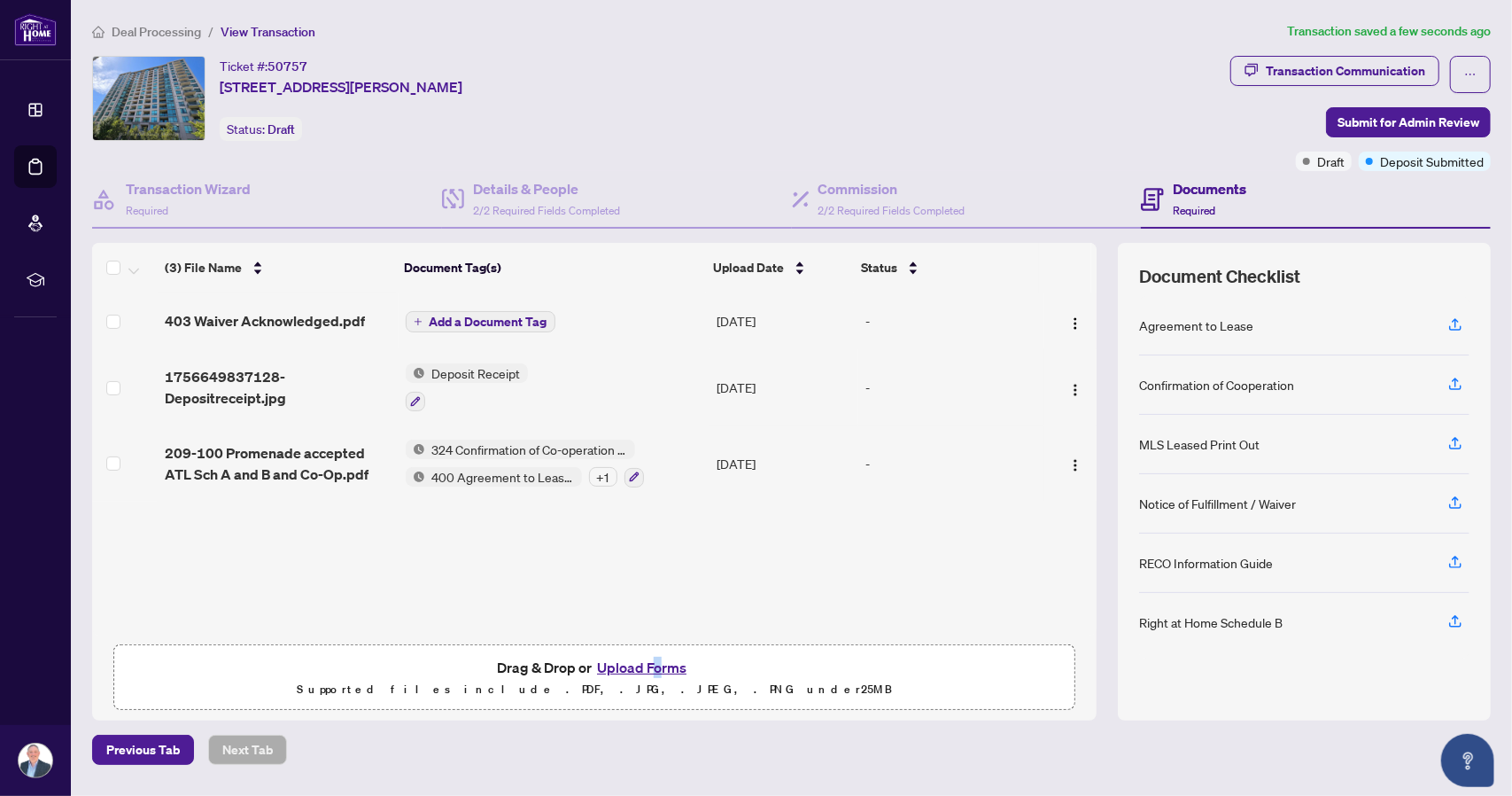
click at [485, 319] on span "Add a Document Tag" at bounding box center [488, 321] width 118 height 13
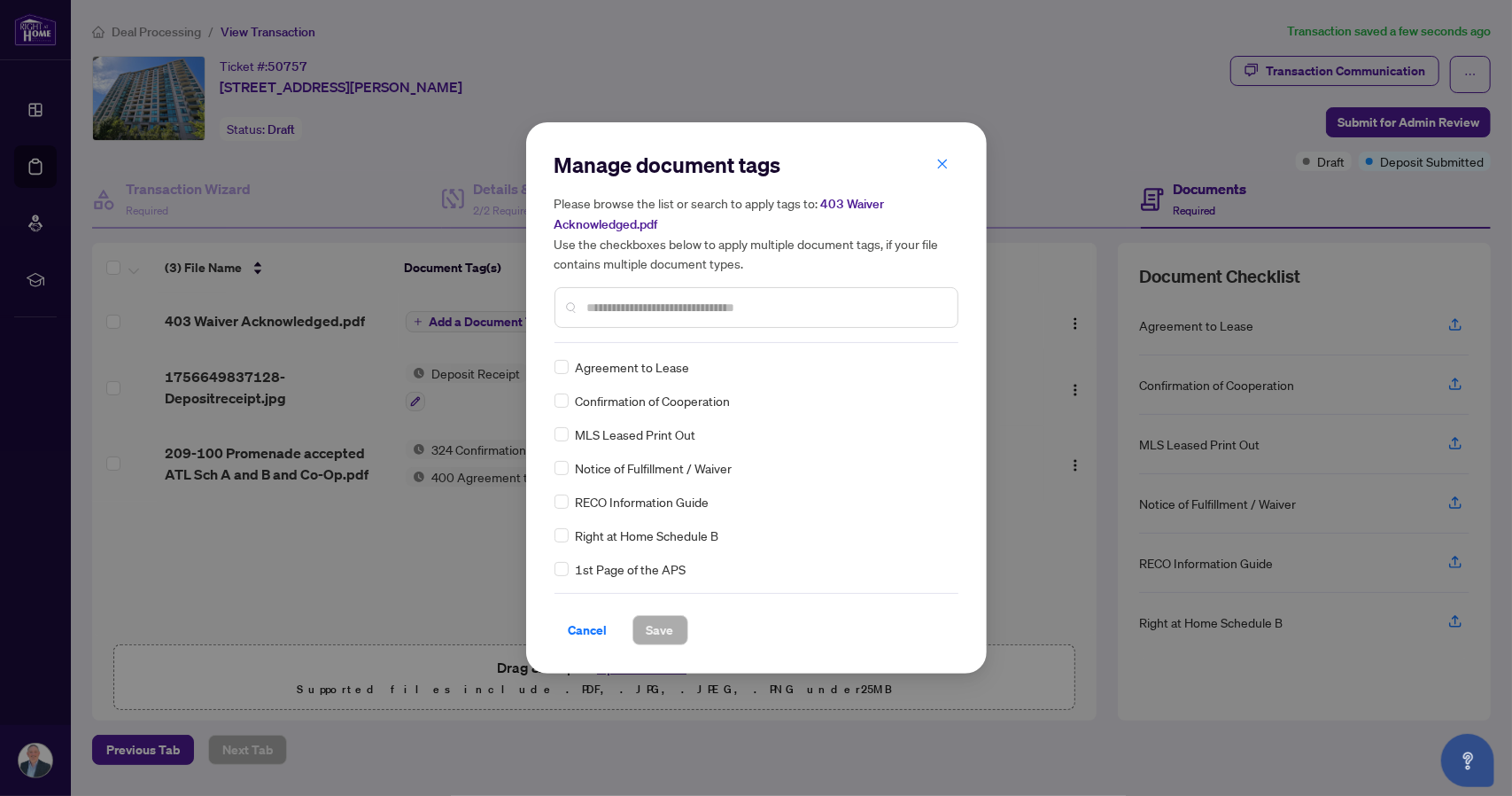
click at [667, 310] on input "text" at bounding box center [765, 308] width 356 height 20
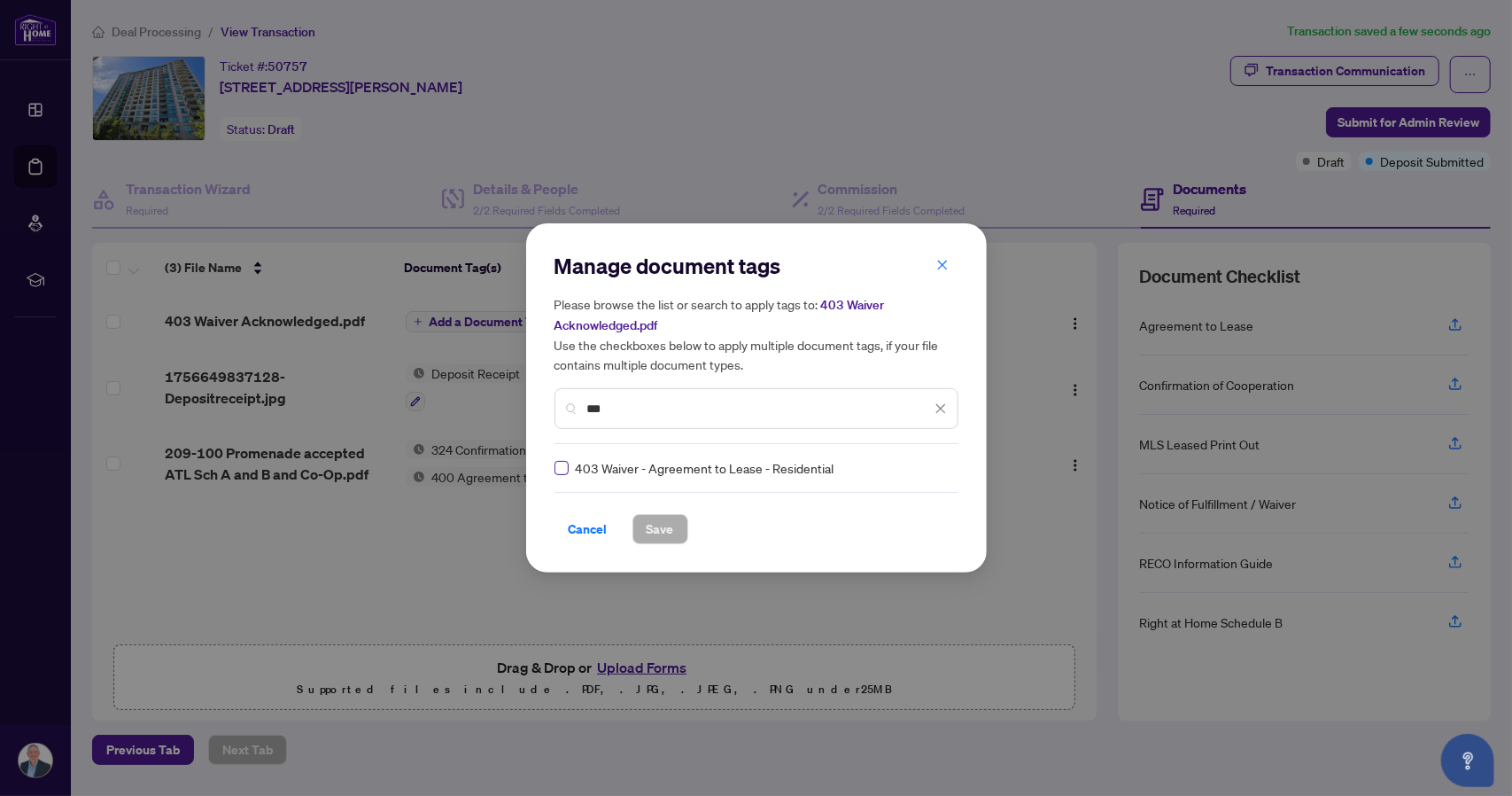
type input "***"
click at [651, 527] on span "Save" at bounding box center [660, 529] width 28 height 29
